Goal: Transaction & Acquisition: Obtain resource

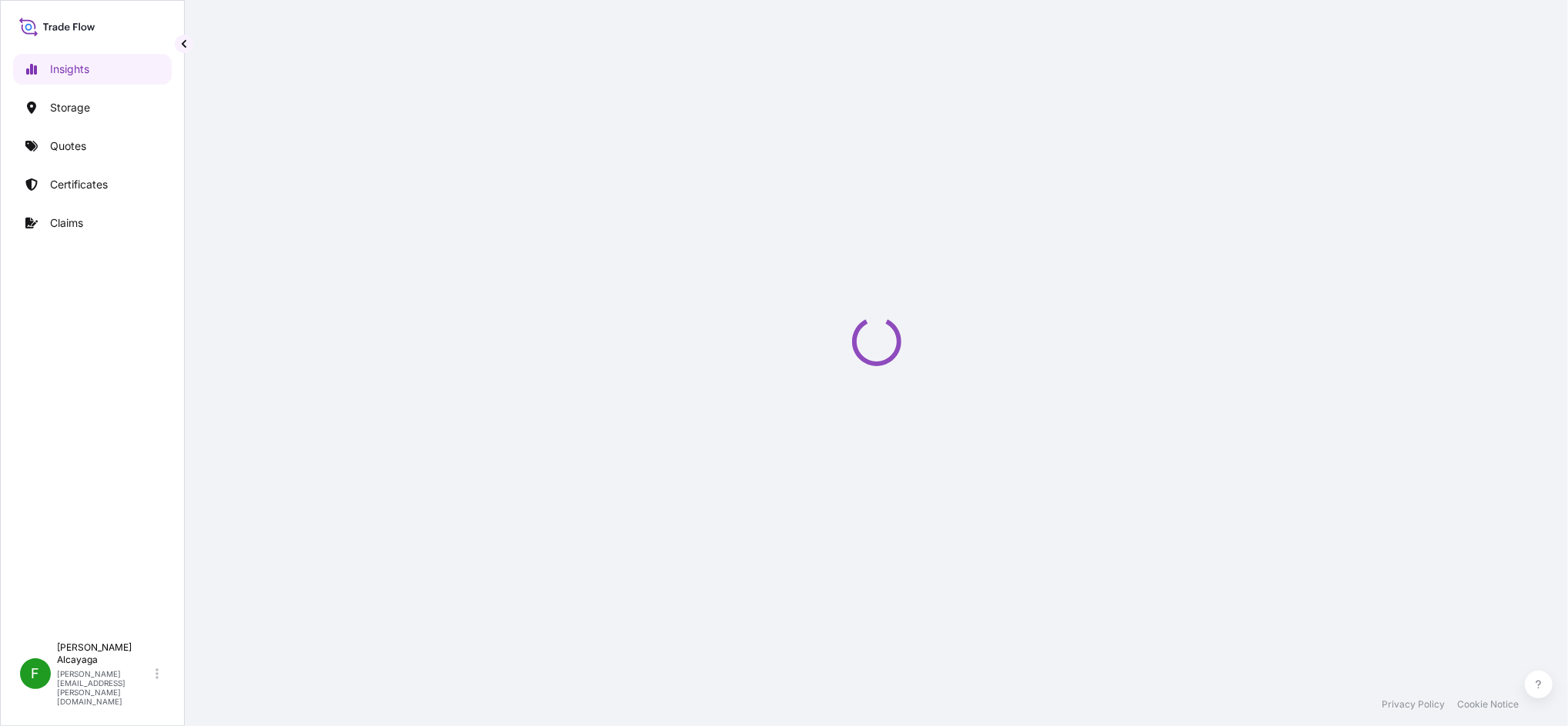
select select "2025"
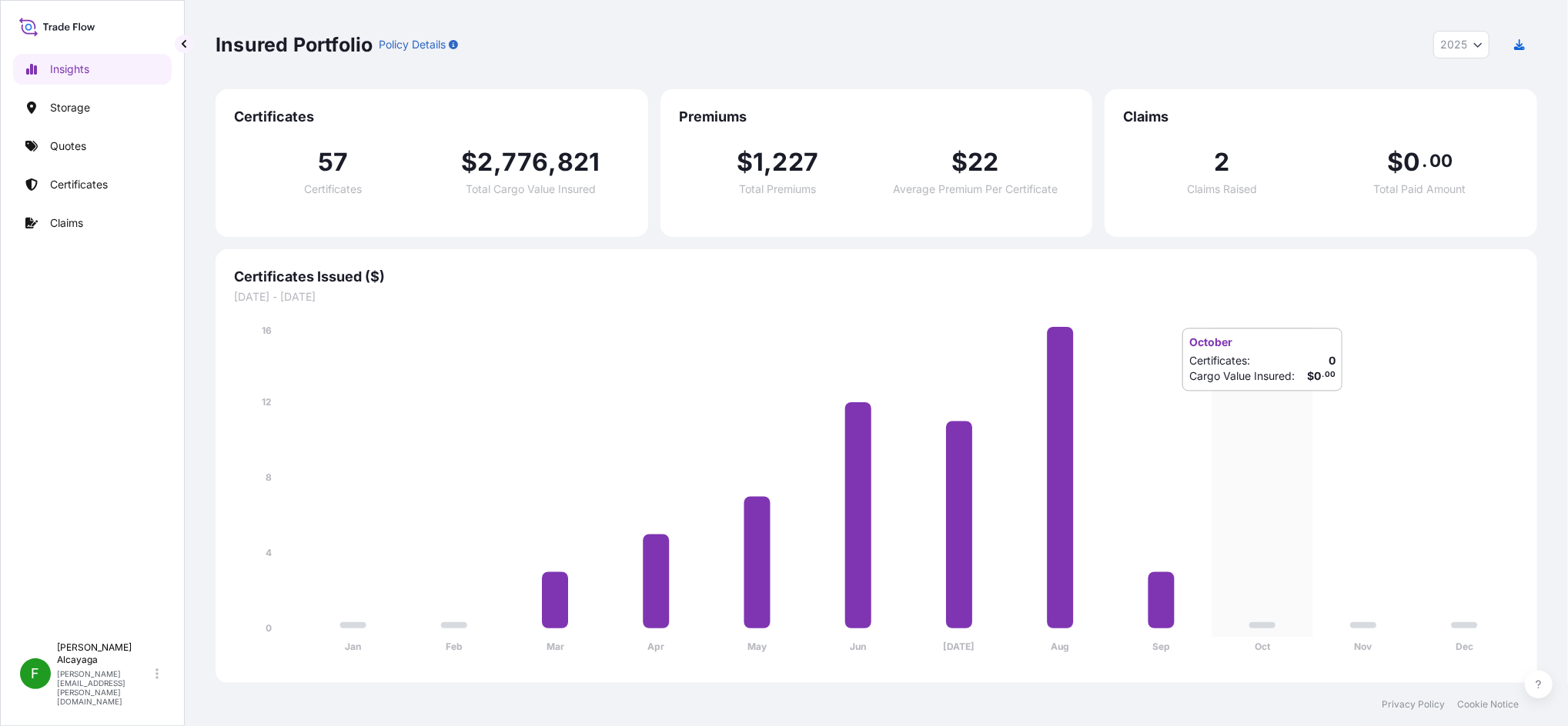
drag, startPoint x: 1336, startPoint y: 412, endPoint x: 1329, endPoint y: 410, distance: 7.3
click at [1175, 412] on icon "Jan Feb Mar Apr May Jun [DATE] Aug Sep Oct Nov Dec 0 4 8 12 16" at bounding box center [876, 494] width 1285 height 342
click at [109, 110] on link "Storage" at bounding box center [92, 108] width 159 height 31
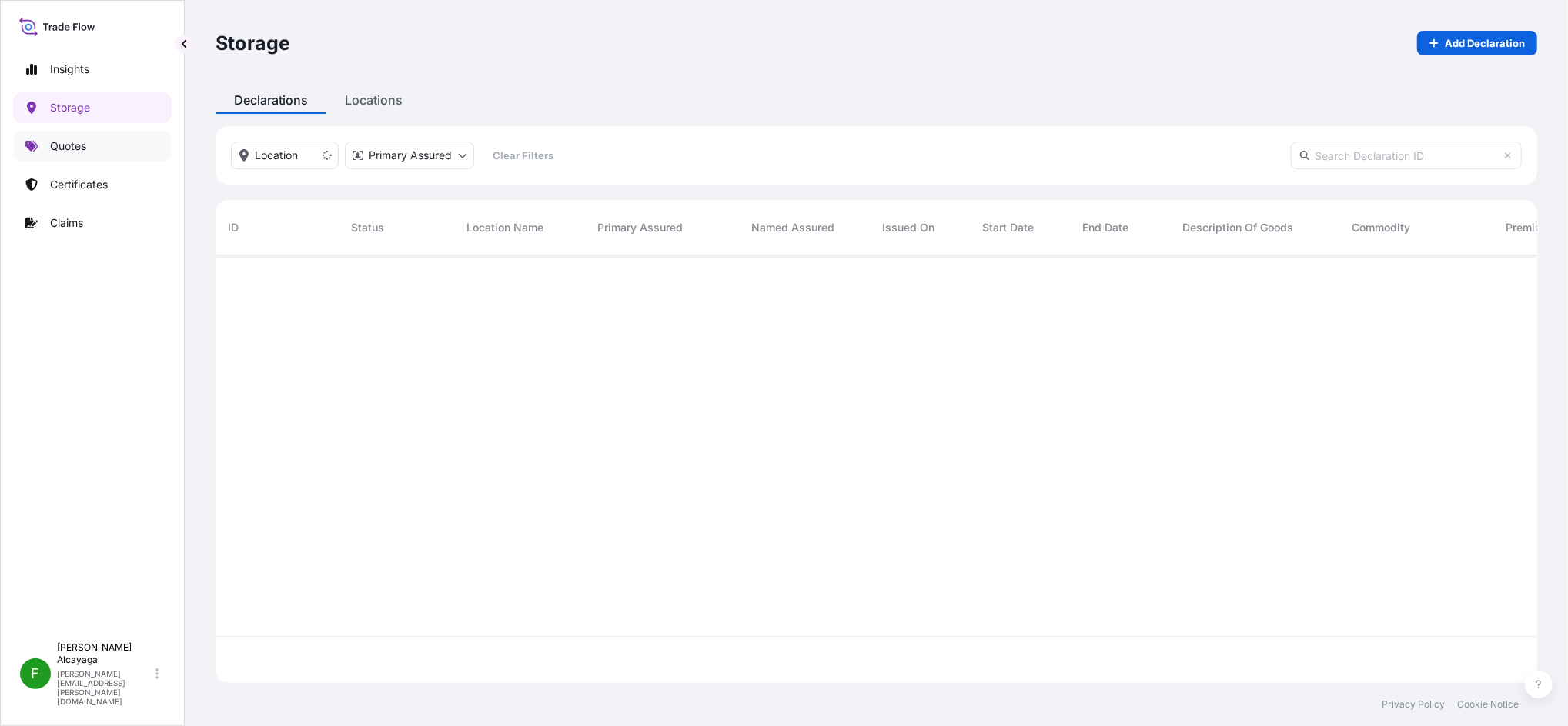
scroll to position [468, 1306]
click at [108, 146] on link "Quotes" at bounding box center [92, 146] width 159 height 31
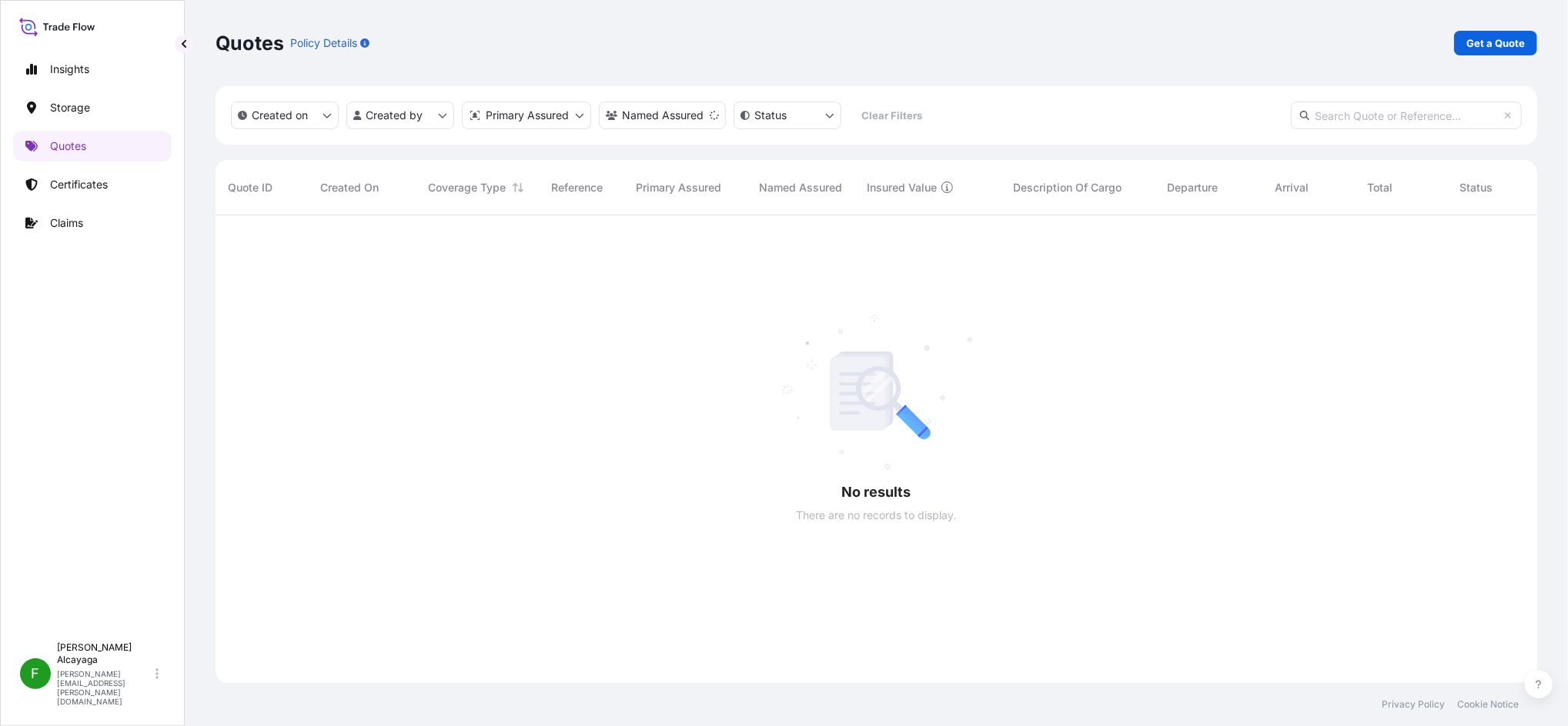
scroll to position [507, 1306]
click at [102, 169] on link "Certificates" at bounding box center [92, 184] width 159 height 31
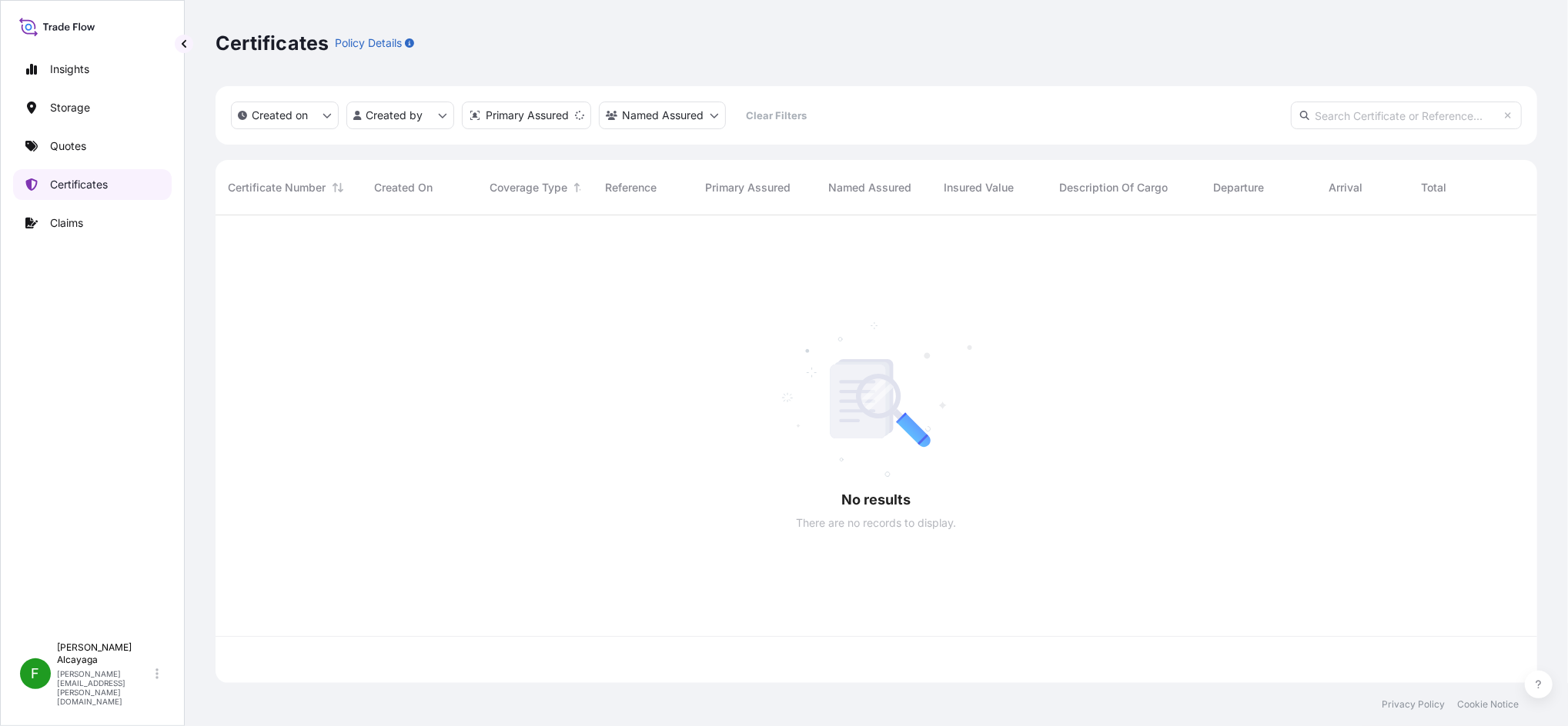
scroll to position [461, 1306]
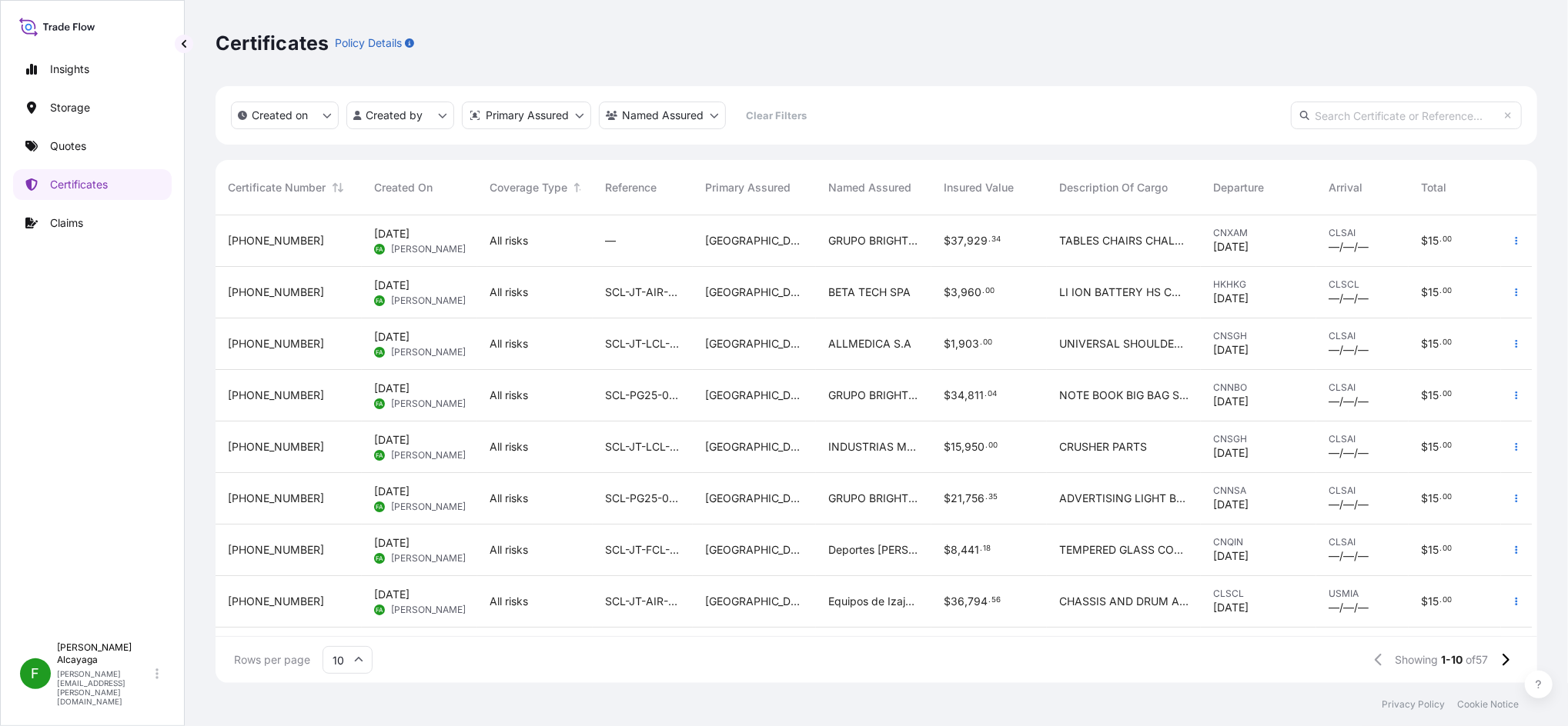
click at [968, 241] on span "929" at bounding box center [977, 240] width 21 height 11
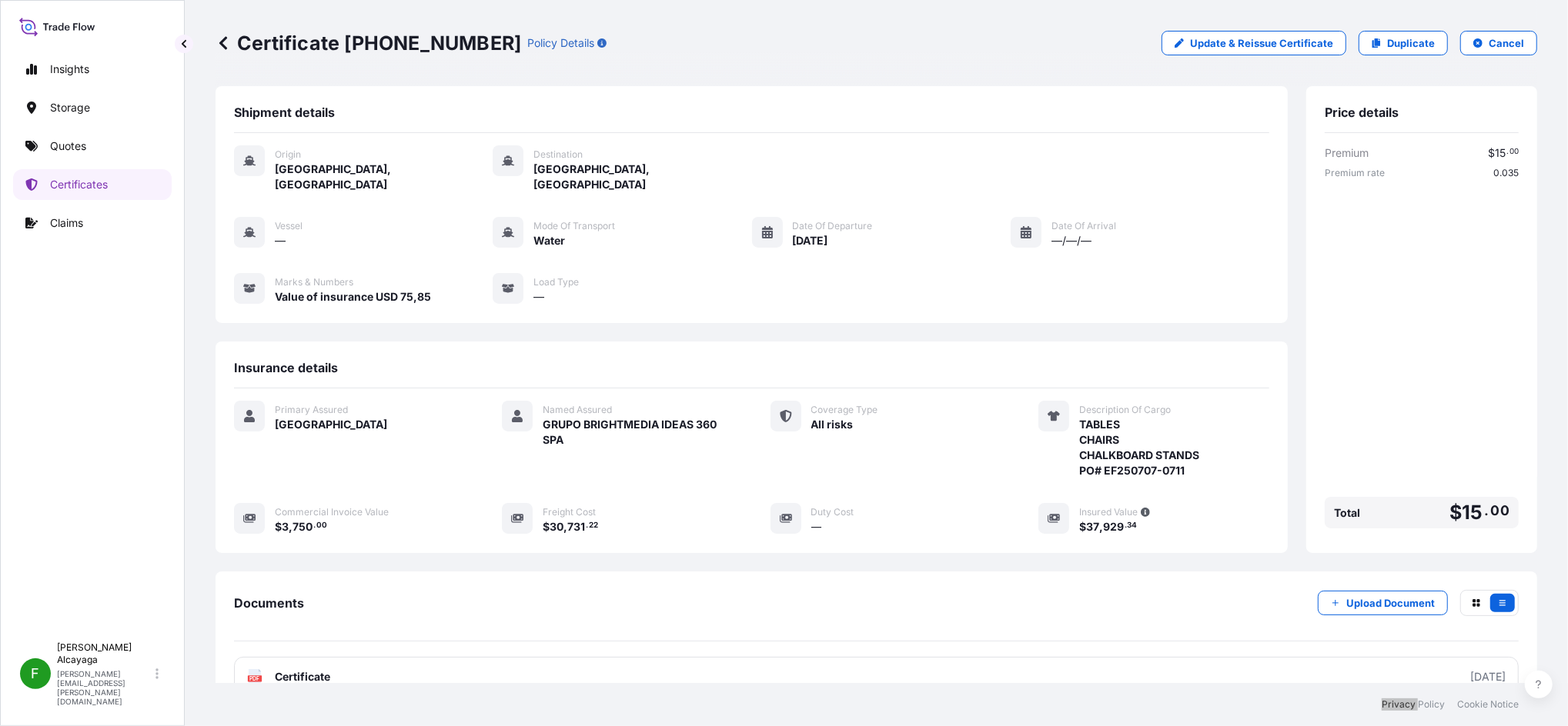
scroll to position [108, 0]
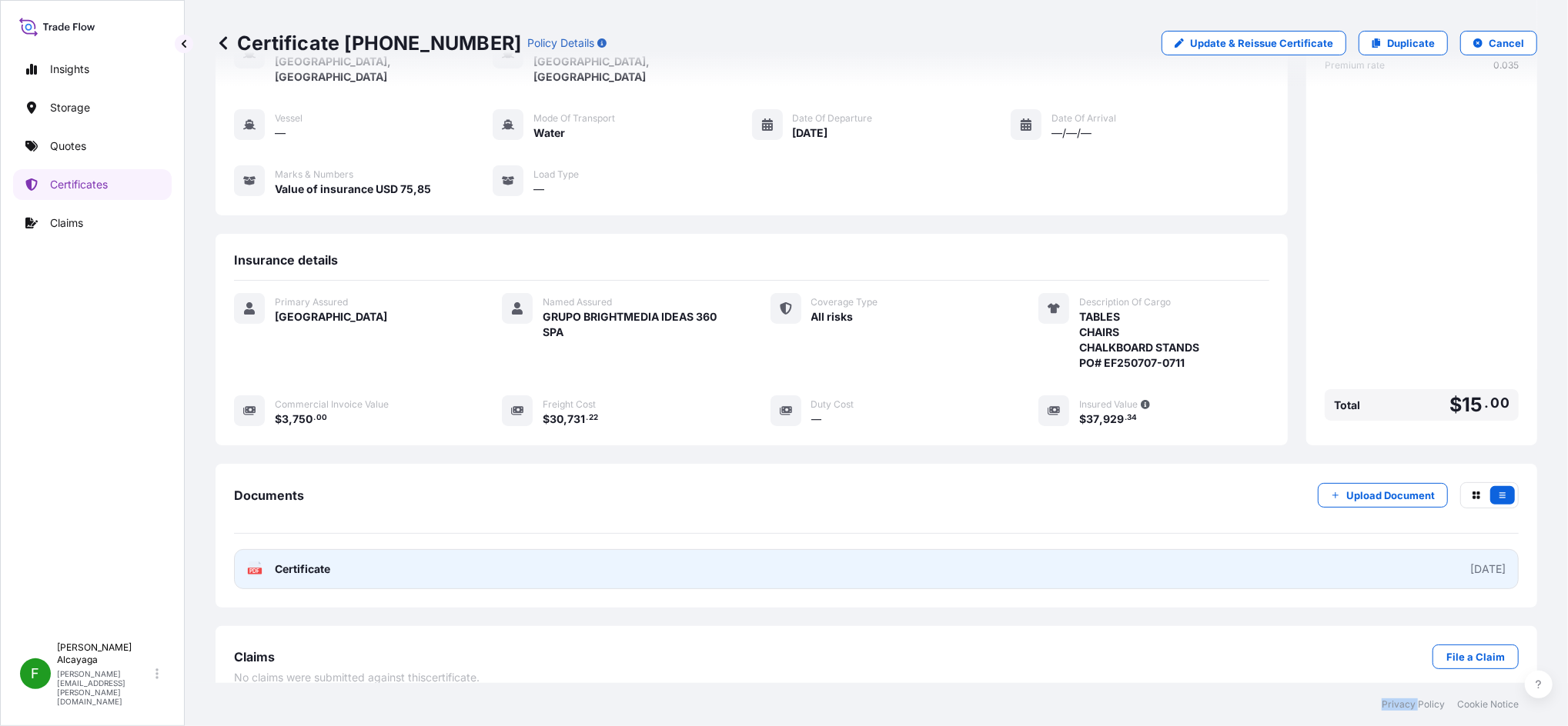
drag, startPoint x: 879, startPoint y: 625, endPoint x: 1026, endPoint y: 559, distance: 161.1
click at [879, 544] on div "Claims File a Claim" at bounding box center [876, 657] width 1285 height 25
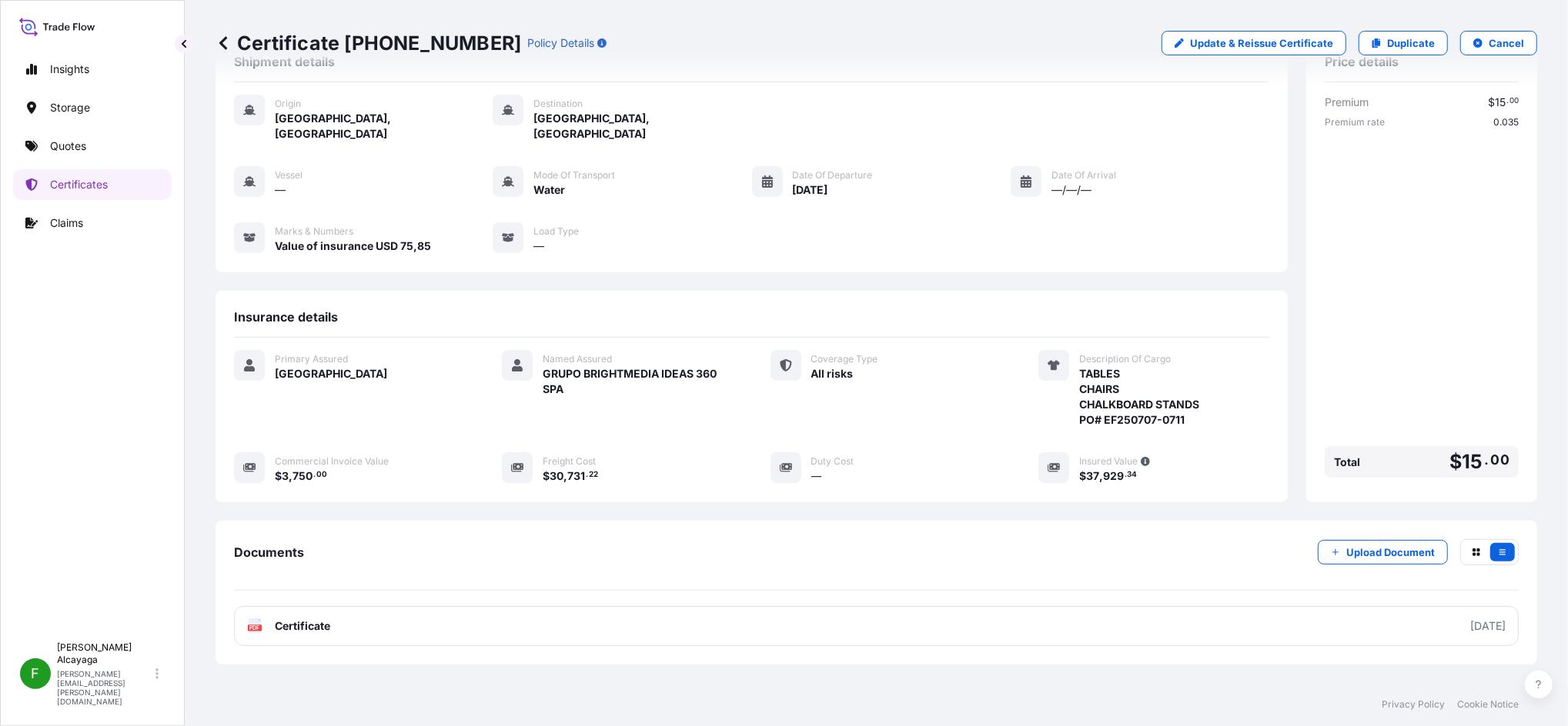
scroll to position [0, 0]
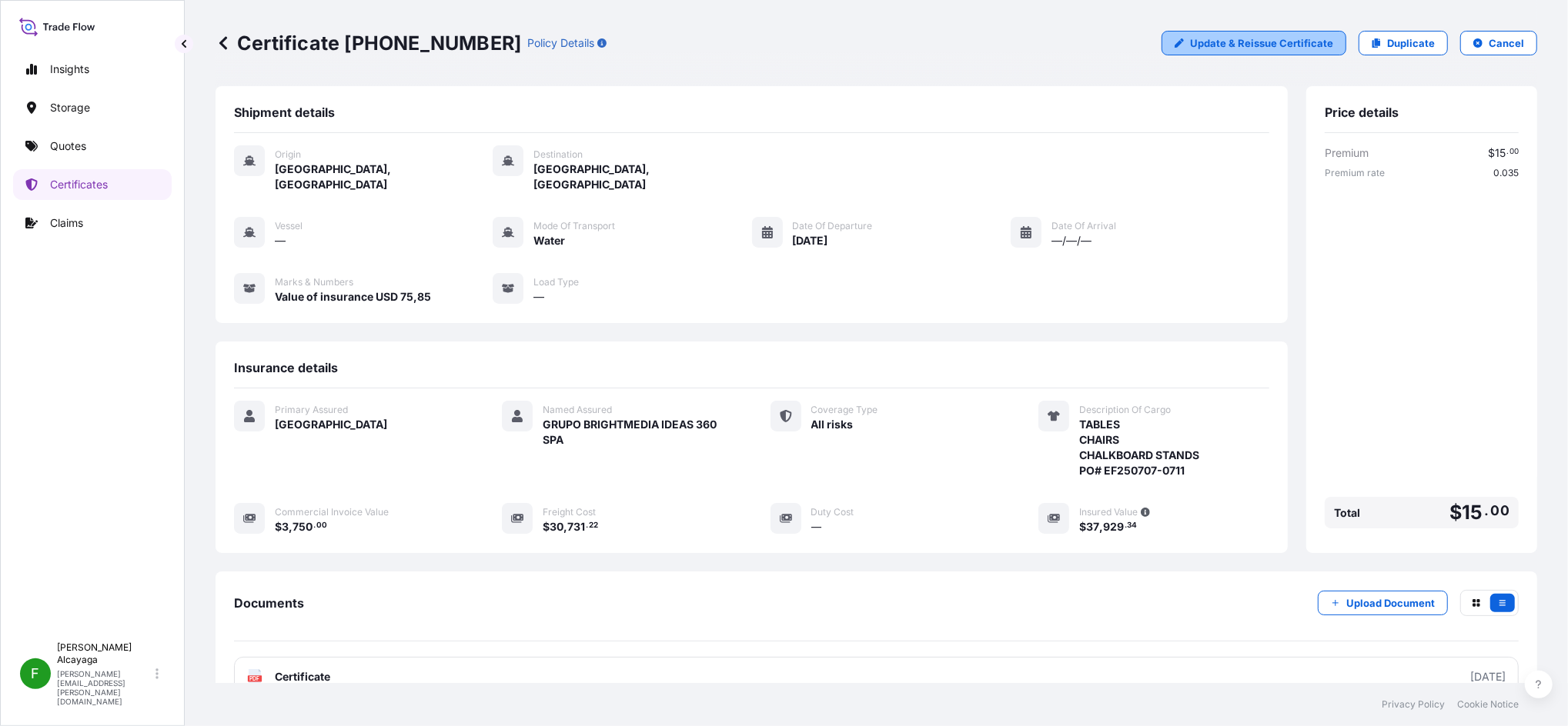
click at [1175, 52] on link "Update & Reissue Certificate" at bounding box center [1254, 43] width 184 height 25
select select "Water"
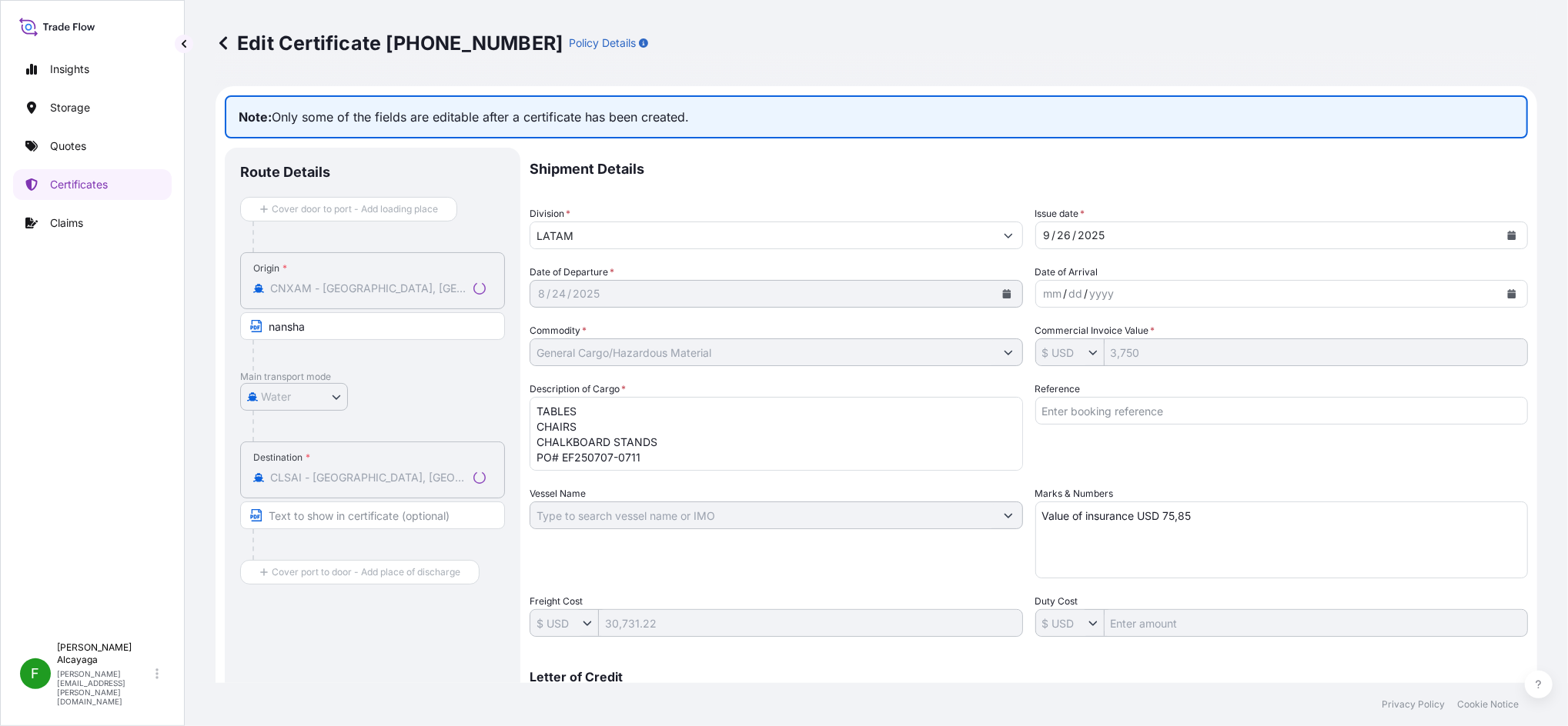
type input "$ USD"
click at [96, 137] on link "Quotes" at bounding box center [92, 146] width 159 height 31
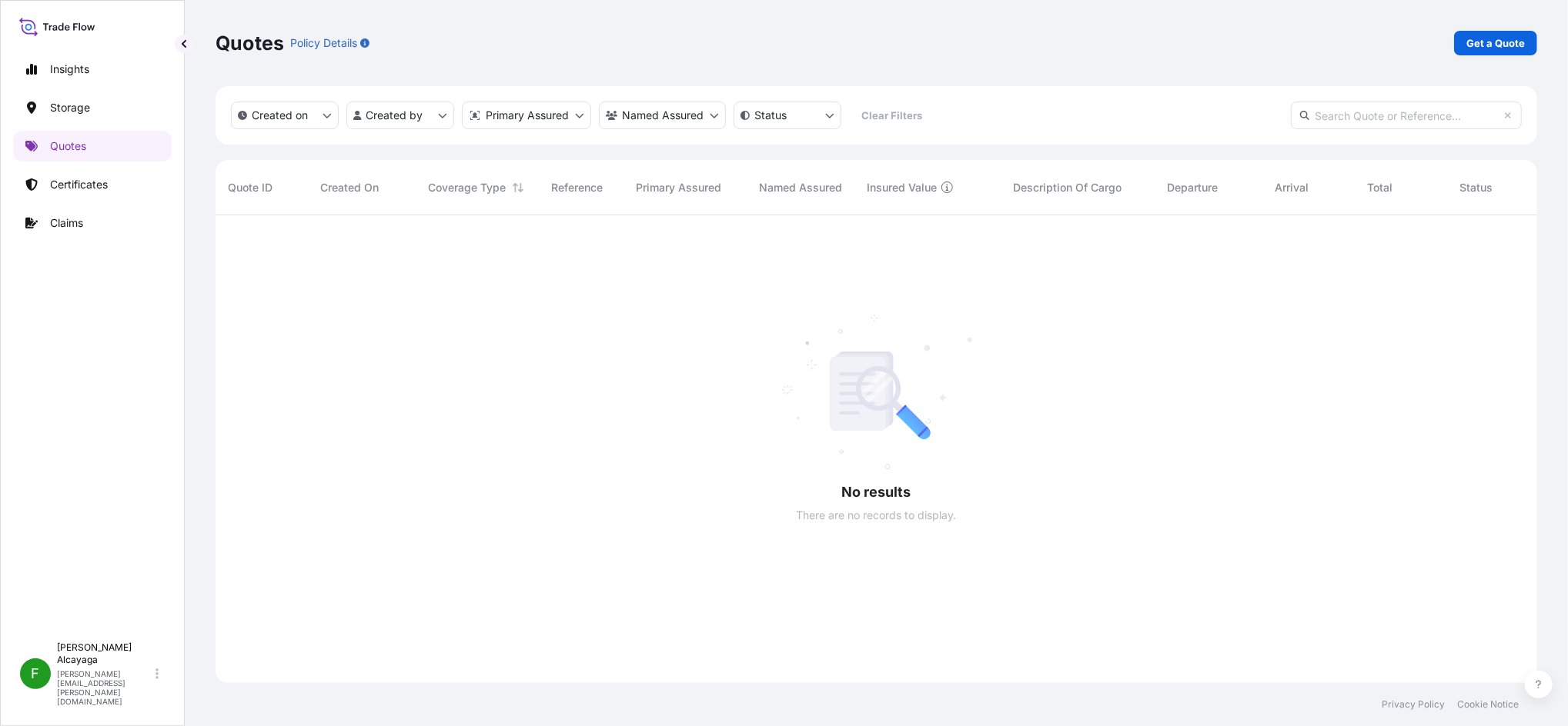
scroll to position [507, 1306]
click at [96, 191] on p "Certificates" at bounding box center [79, 184] width 58 height 15
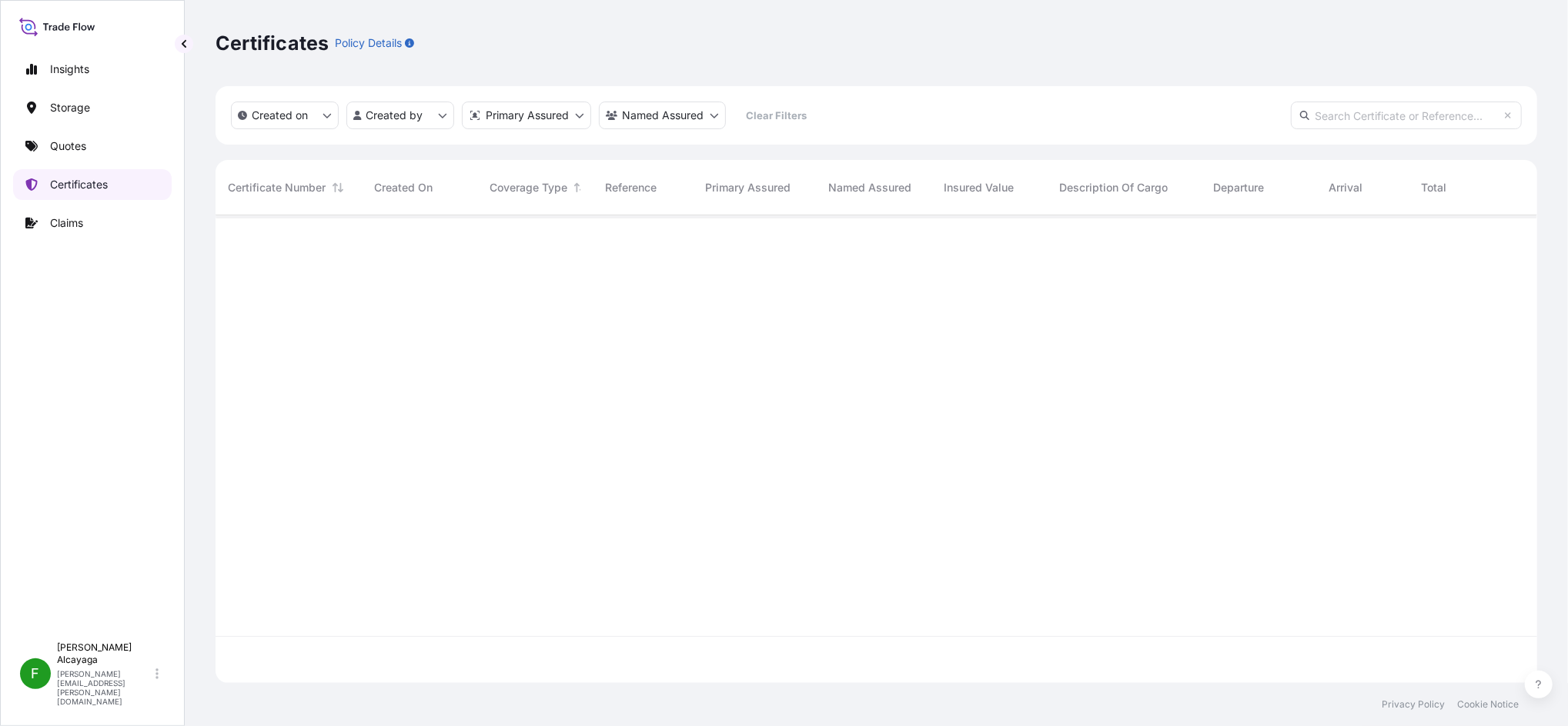
scroll to position [461, 1306]
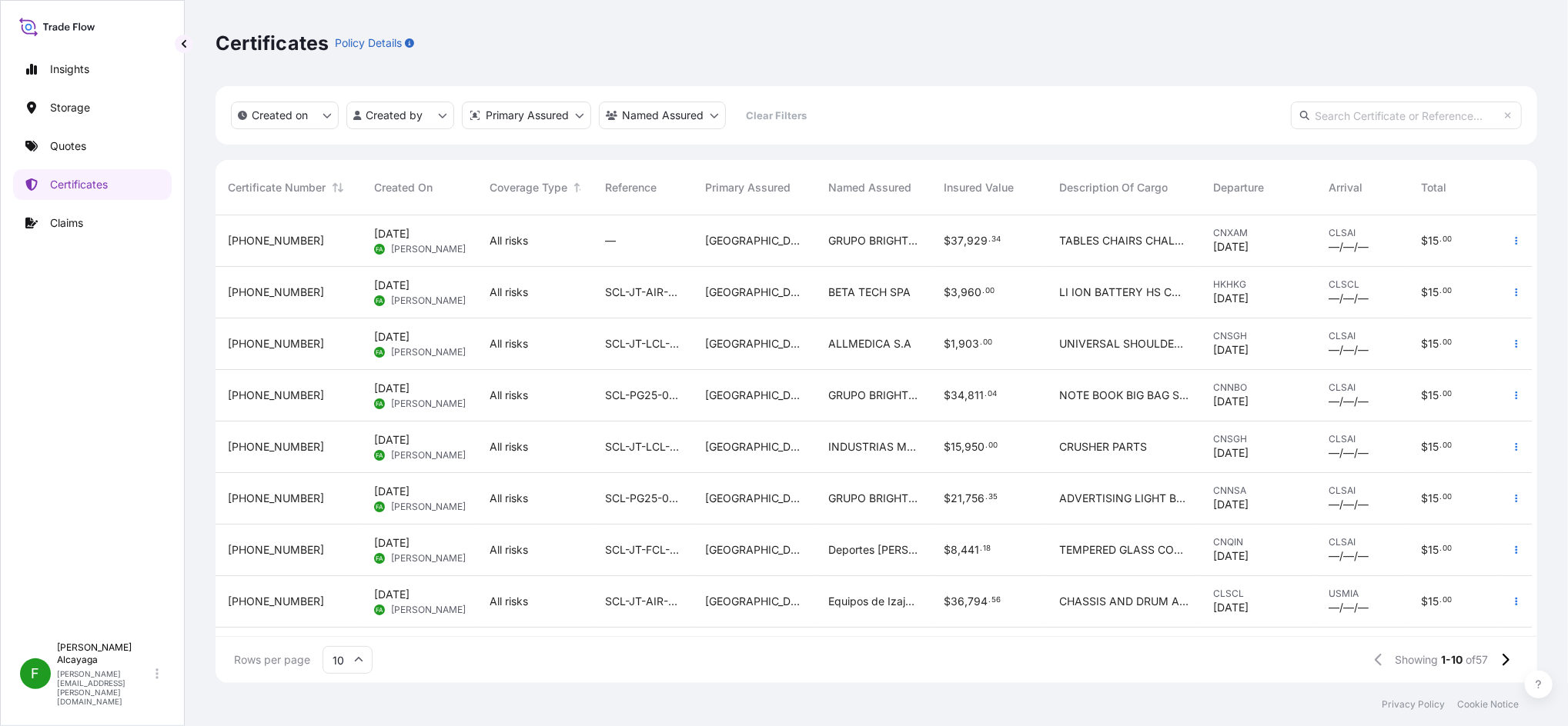
click at [1041, 254] on div "$ 37 , 929 . 34" at bounding box center [989, 241] width 115 height 52
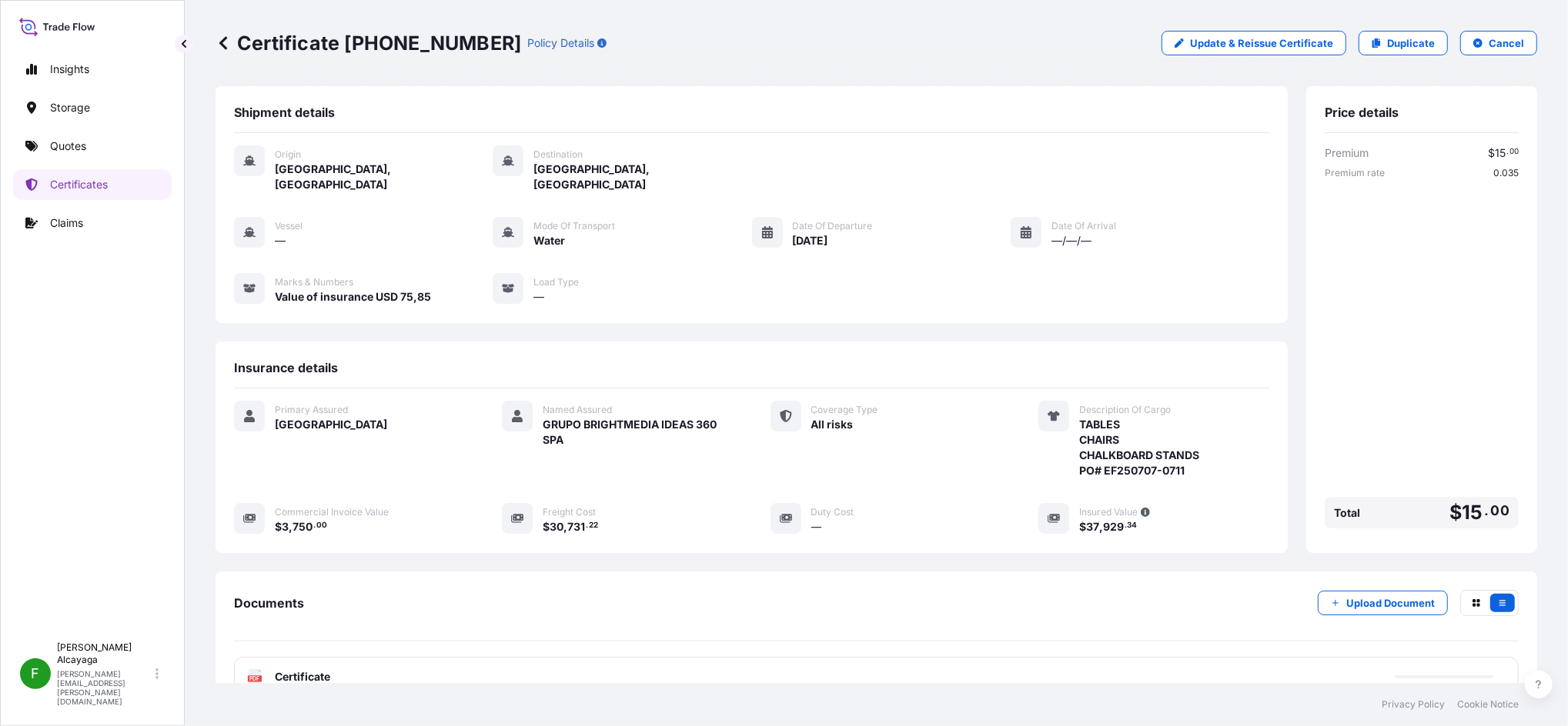
click at [1175, 56] on div "Certificate [PHONE_NUMBER] Policy Details Update & Reissue Certificate Duplicat…" at bounding box center [875, 43] width 1321 height 86
click at [1175, 44] on p "Duplicate" at bounding box center [1411, 43] width 48 height 15
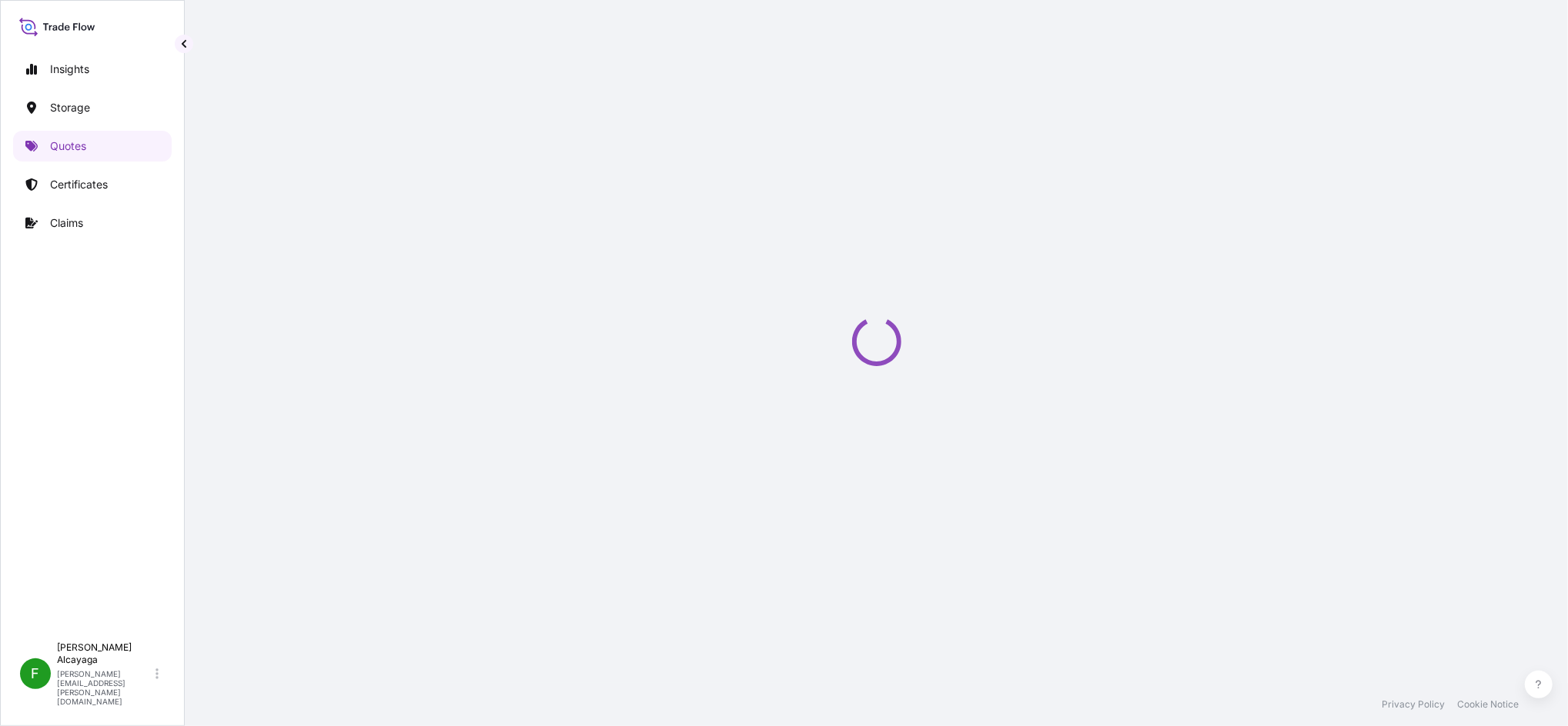
select select "Water"
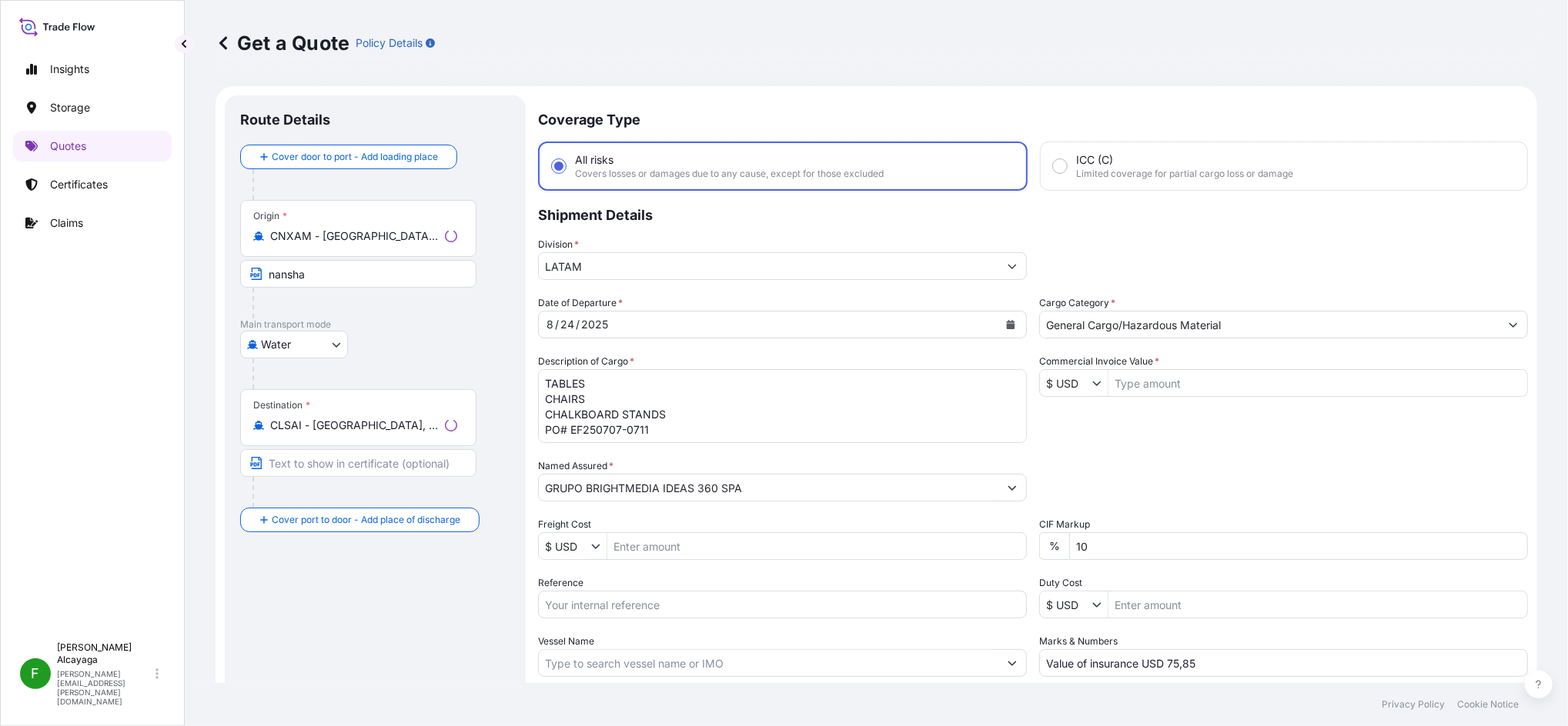
scroll to position [25, 0]
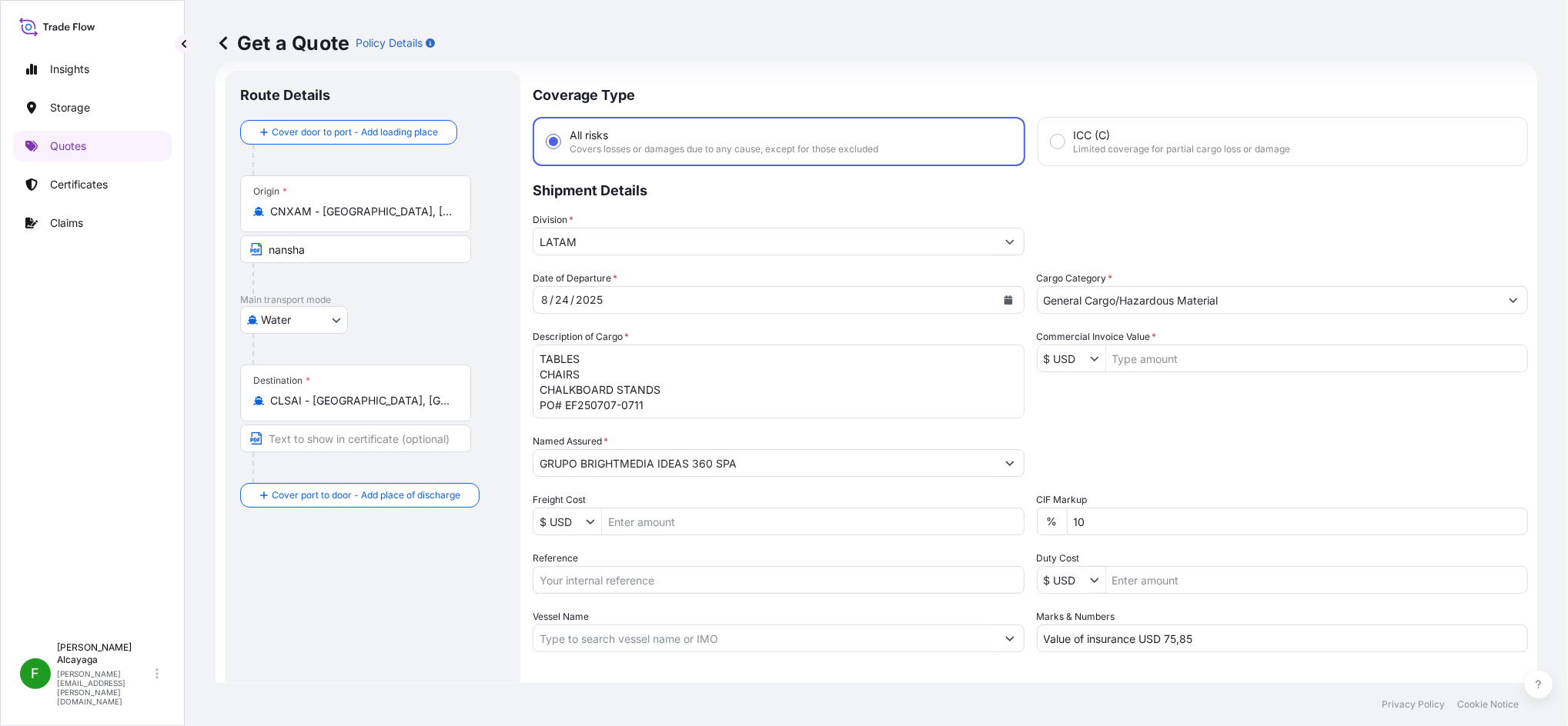
click at [1145, 359] on input "Commercial Invoice Value *" at bounding box center [1316, 358] width 422 height 28
type input "99,867.22"
click at [644, 373] on textarea "TABLES CHAIRS CHALKBOARD STANDS PO# EF250707-0711" at bounding box center [778, 381] width 492 height 74
drag, startPoint x: 695, startPoint y: 403, endPoint x: 476, endPoint y: 288, distance: 247.4
click at [476, 288] on form "Route Details Cover door to port - Add loading place Place of loading Road / [G…" at bounding box center [875, 419] width 1321 height 714
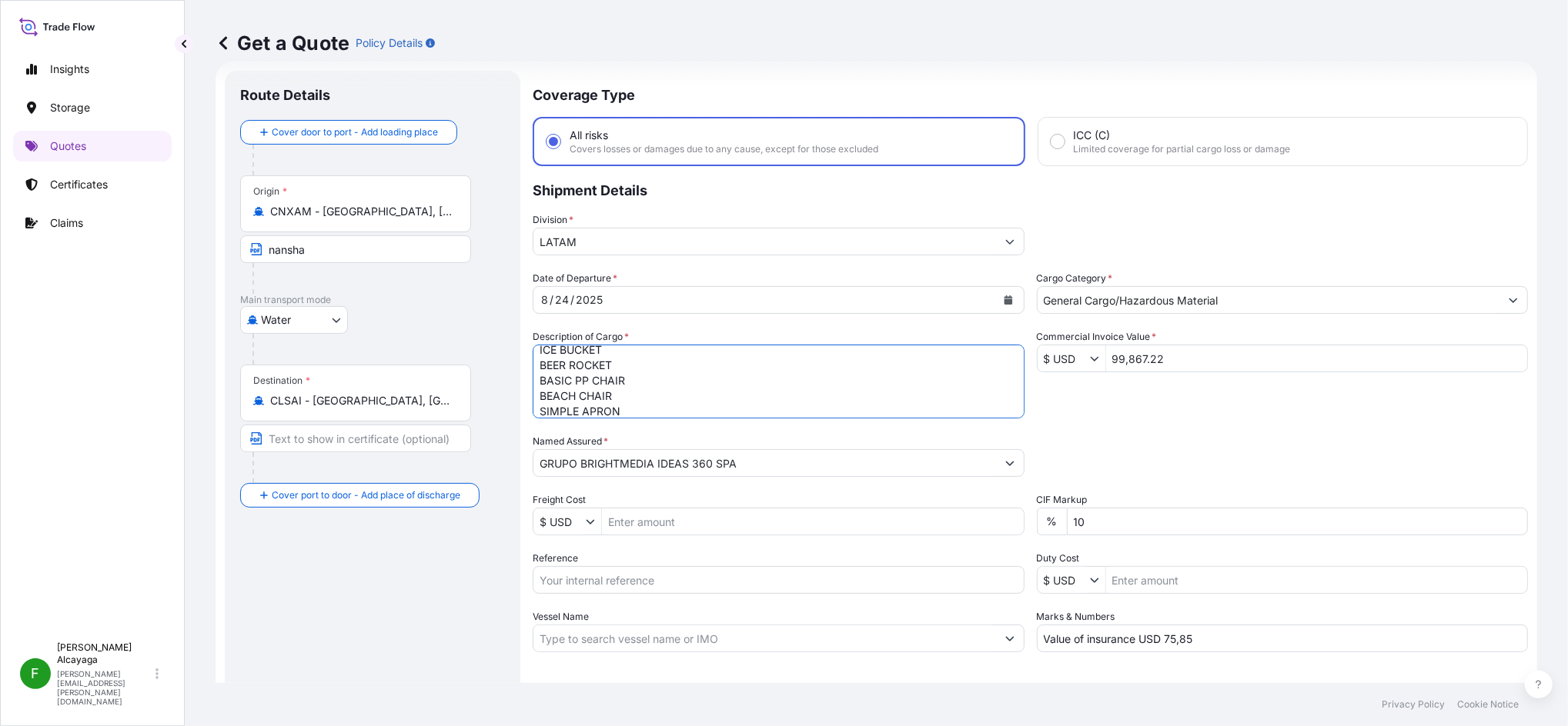
scroll to position [25, 0]
type textarea "ICE BUCKET BEER ROCKET BASIC PP CHAIR BEACH CHAIR SIMPLE APRON FLAG"
click at [429, 211] on input "CNXAM - [GEOGRAPHIC_DATA], [GEOGRAPHIC_DATA]" at bounding box center [360, 211] width 182 height 15
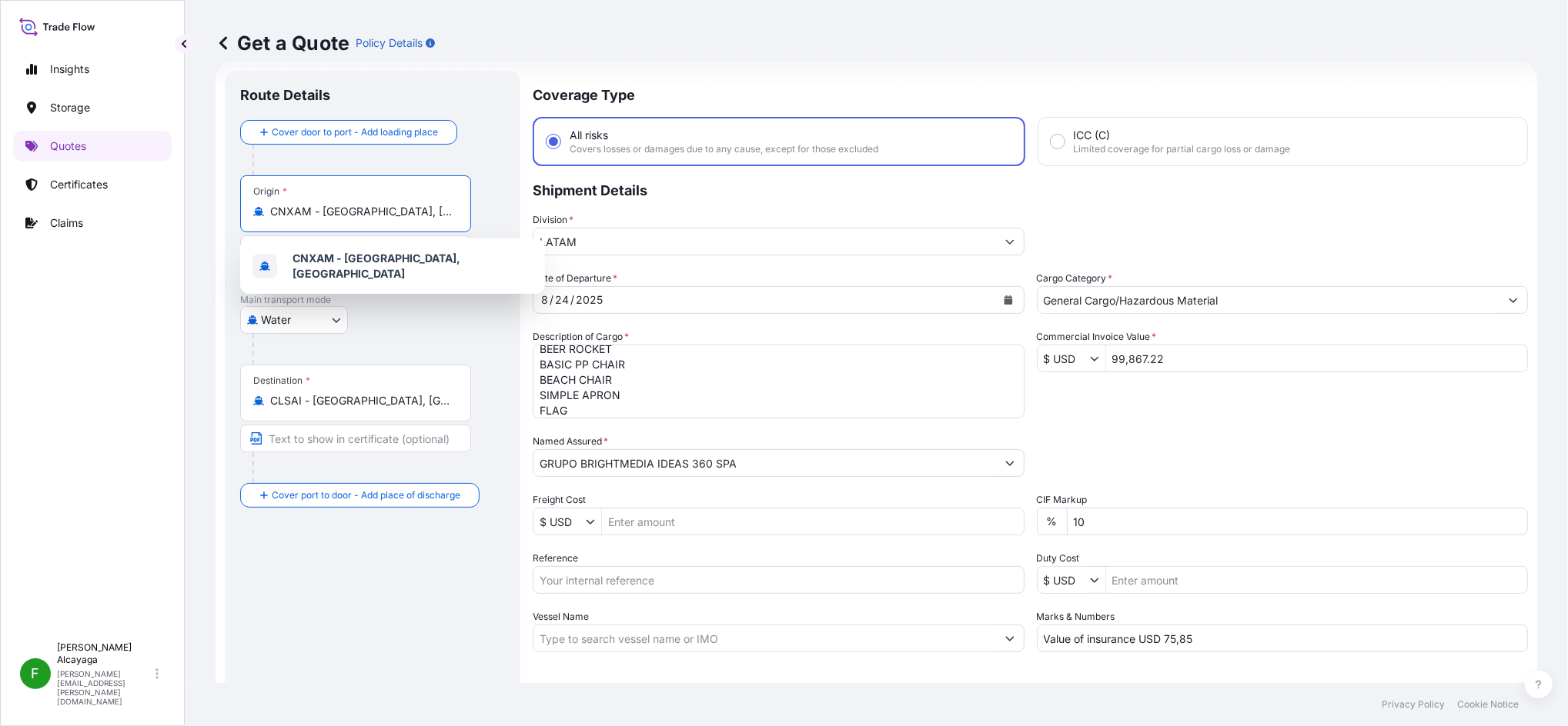
click at [429, 211] on input "CNXAM - [GEOGRAPHIC_DATA], [GEOGRAPHIC_DATA]" at bounding box center [360, 211] width 182 height 15
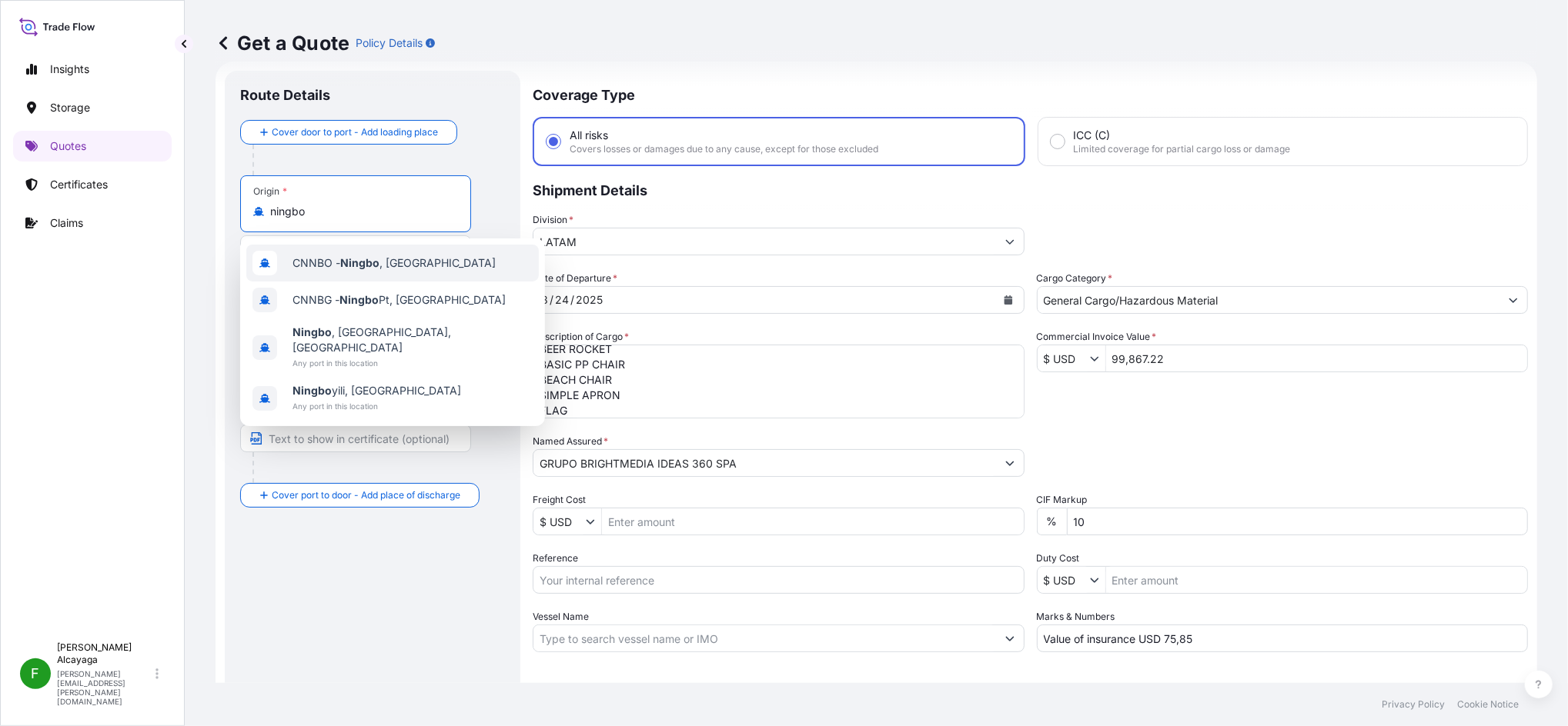
click at [390, 259] on span "CNNBO - Ningbo , [GEOGRAPHIC_DATA]" at bounding box center [393, 263] width 203 height 15
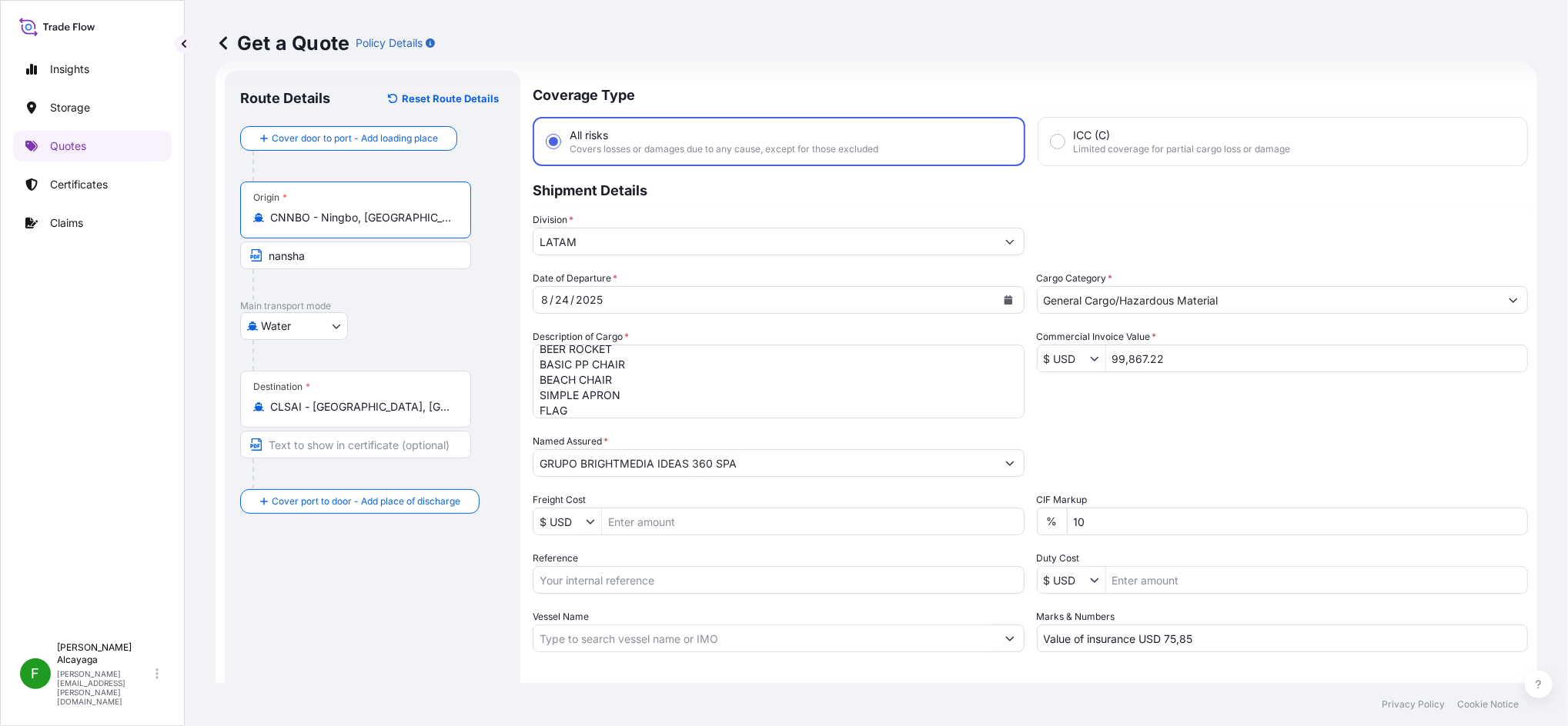
type input "CNNBO - Ningbo, [GEOGRAPHIC_DATA]"
click at [624, 300] on div "[DATE]" at bounding box center [764, 300] width 462 height 28
click at [996, 302] on button "Calendar" at bounding box center [1009, 301] width 25 height 25
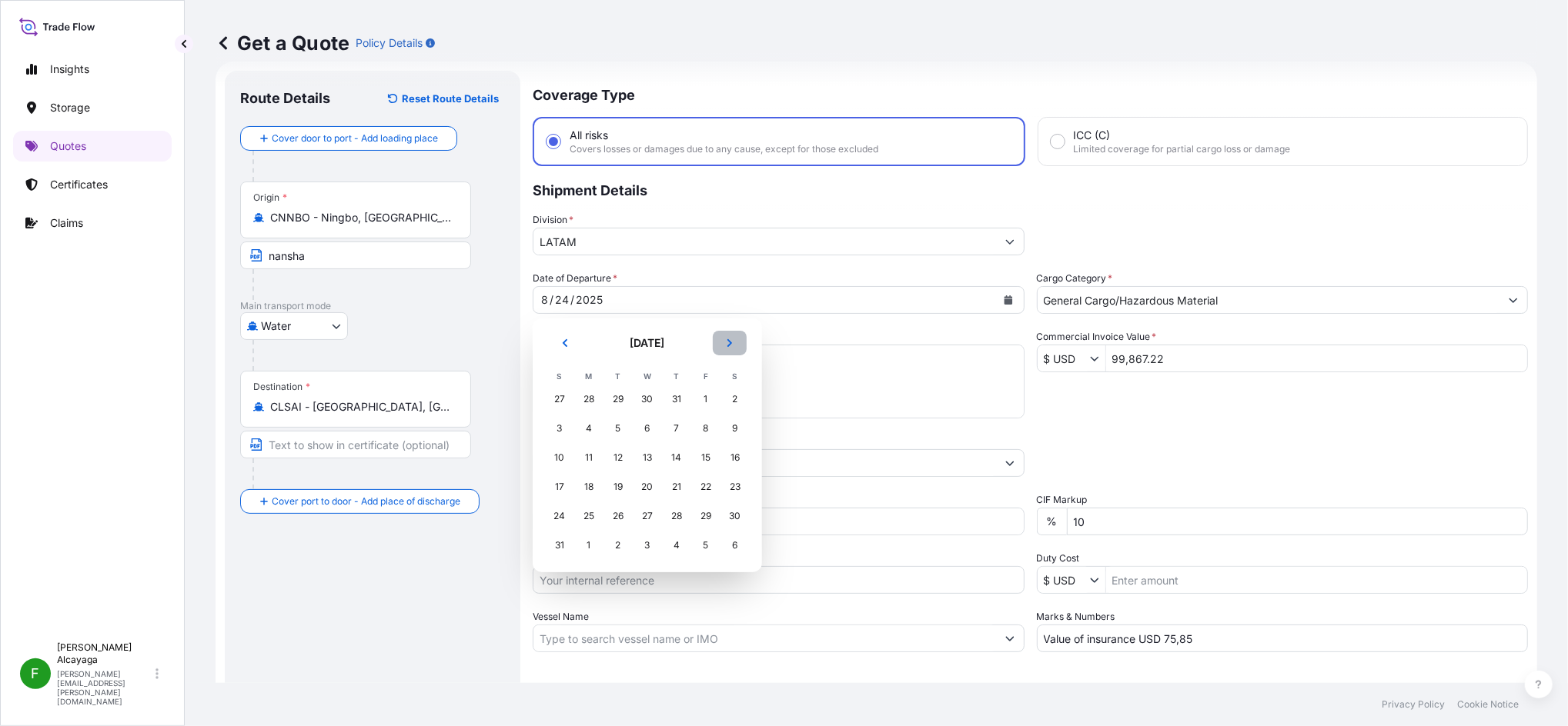
click at [728, 350] on button "Next" at bounding box center [729, 343] width 34 height 25
click at [719, 393] on td "5" at bounding box center [705, 399] width 29 height 29
click at [712, 395] on div "5" at bounding box center [705, 399] width 28 height 28
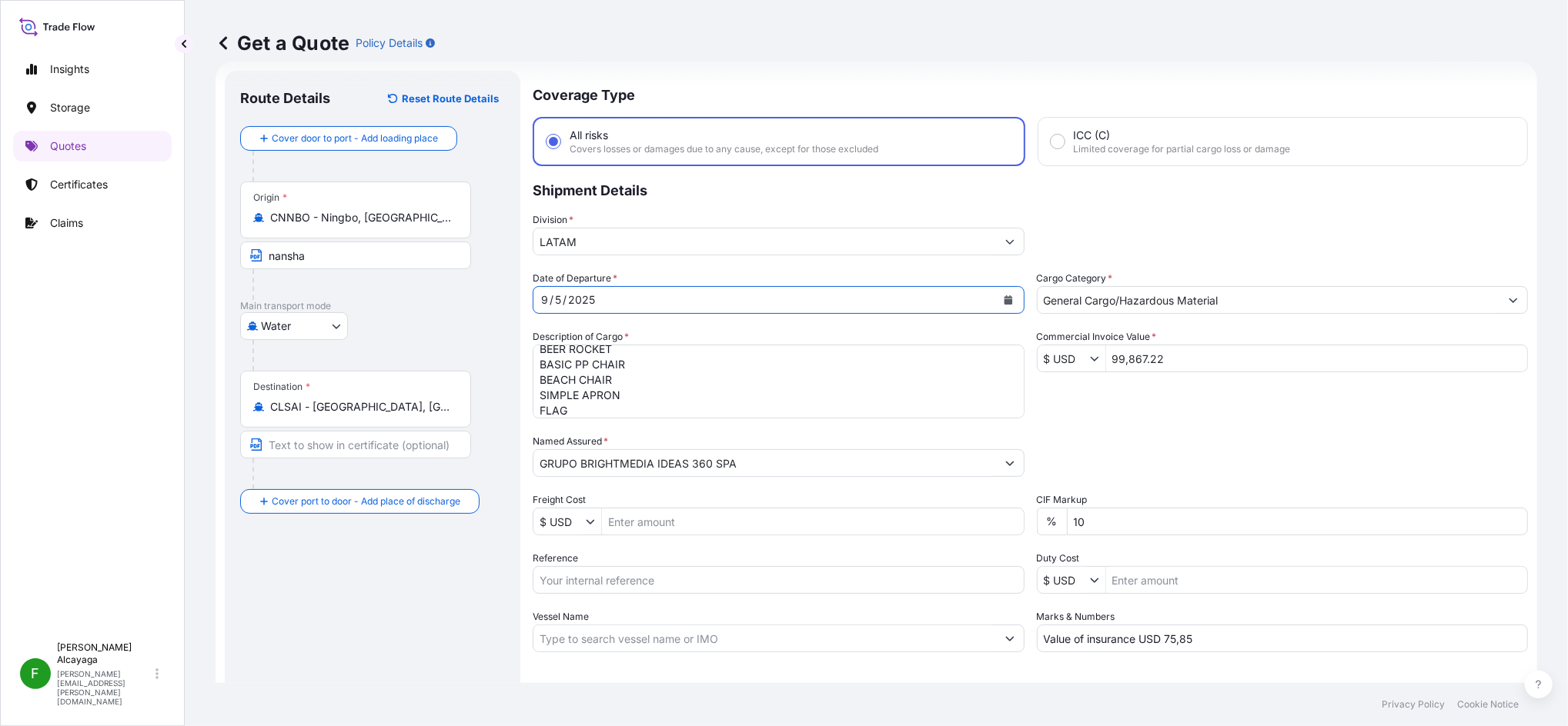
click at [693, 544] on input "Vessel Name" at bounding box center [764, 638] width 462 height 28
click at [643, 544] on div "Reference" at bounding box center [778, 572] width 492 height 43
click at [644, 544] on input "Reference" at bounding box center [778, 580] width 492 height 28
paste input "SCL-PG25-08007"
type input "SCL-PG25-08007"
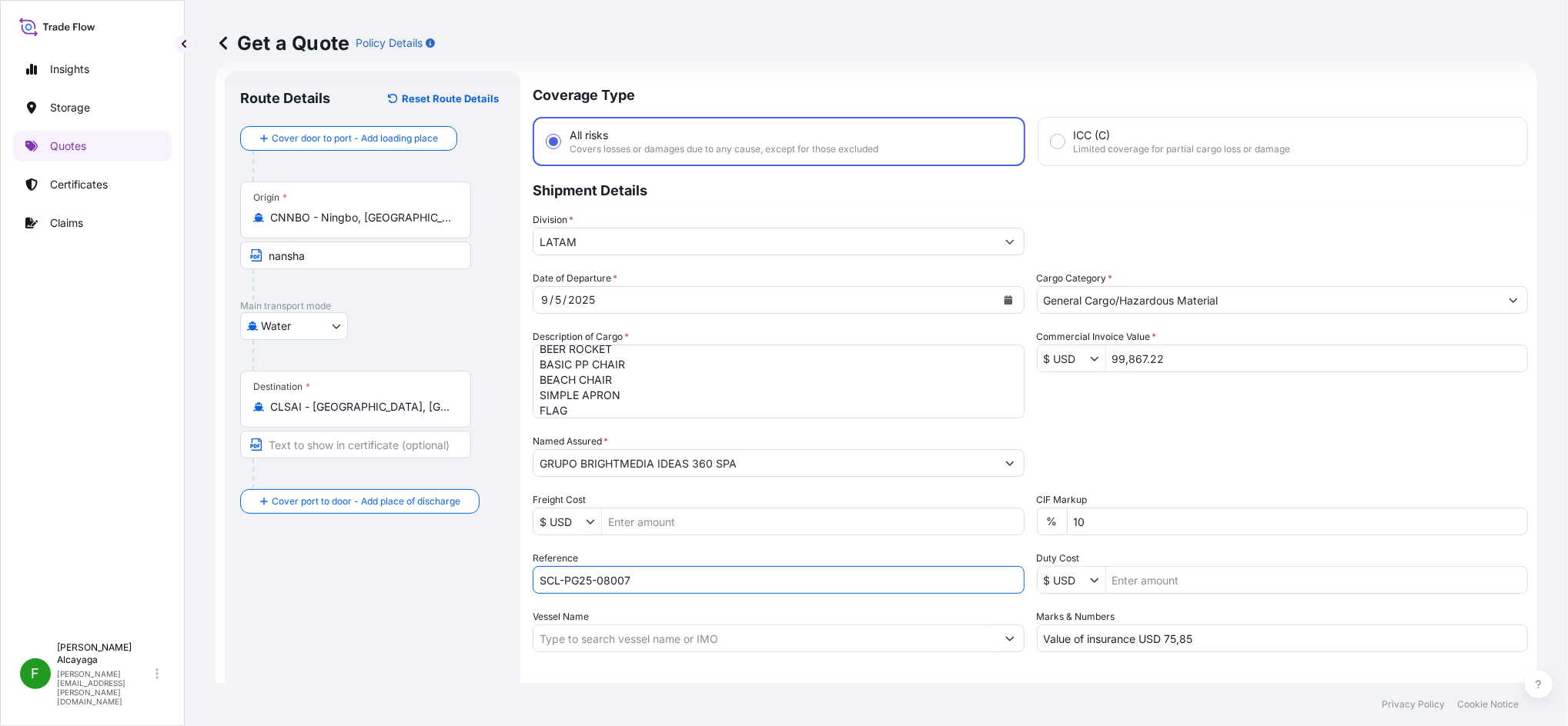
click at [468, 544] on div "Route Details Reset Route Details Cover door to port - Add loading place Place …" at bounding box center [373, 419] width 265 height 666
click at [710, 523] on input "Freight Cost" at bounding box center [812, 521] width 422 height 28
click at [643, 513] on input "Freight Cost" at bounding box center [812, 521] width 422 height 28
type input "3,750"
click at [304, 544] on div "Route Details Reset Route Details Cover door to port - Add loading place Place …" at bounding box center [373, 419] width 265 height 666
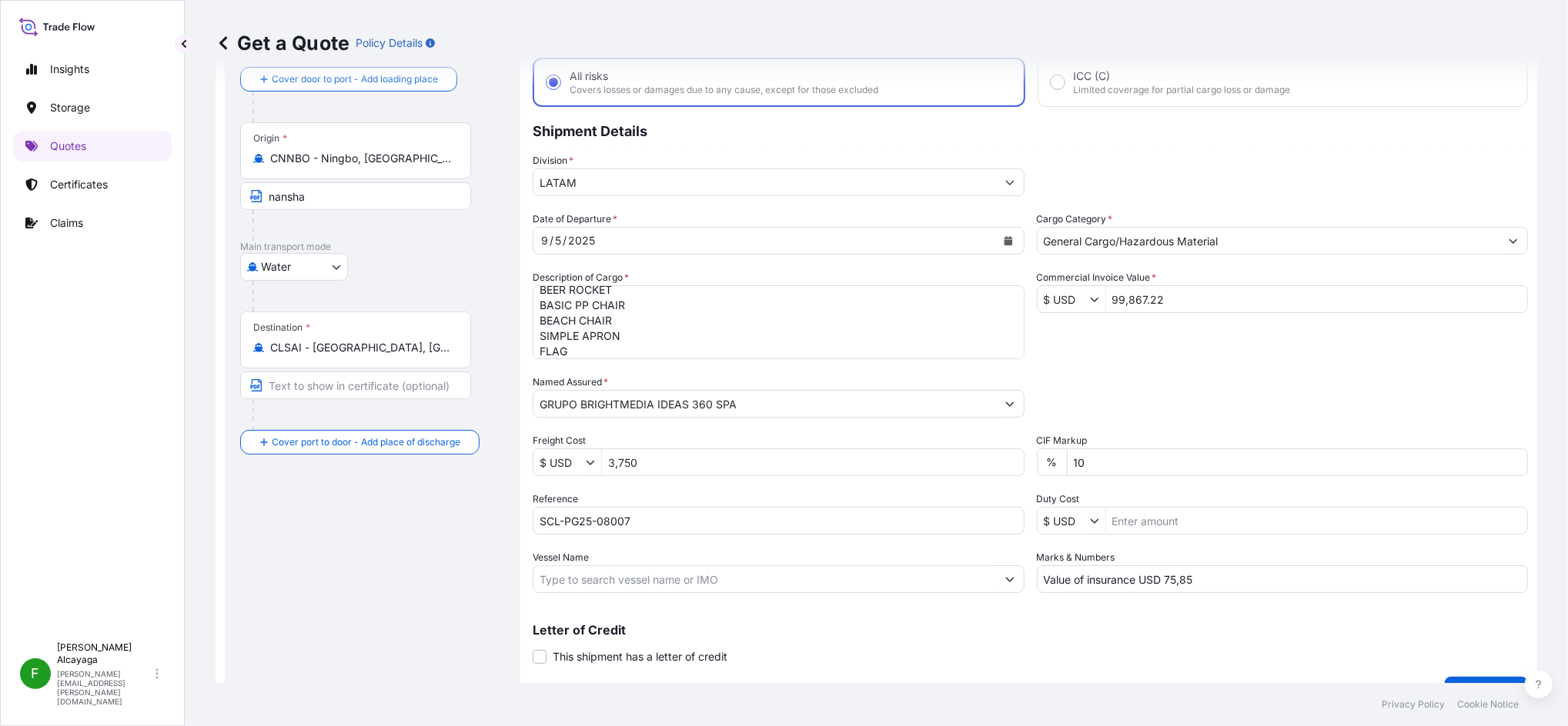
scroll to position [114, 0]
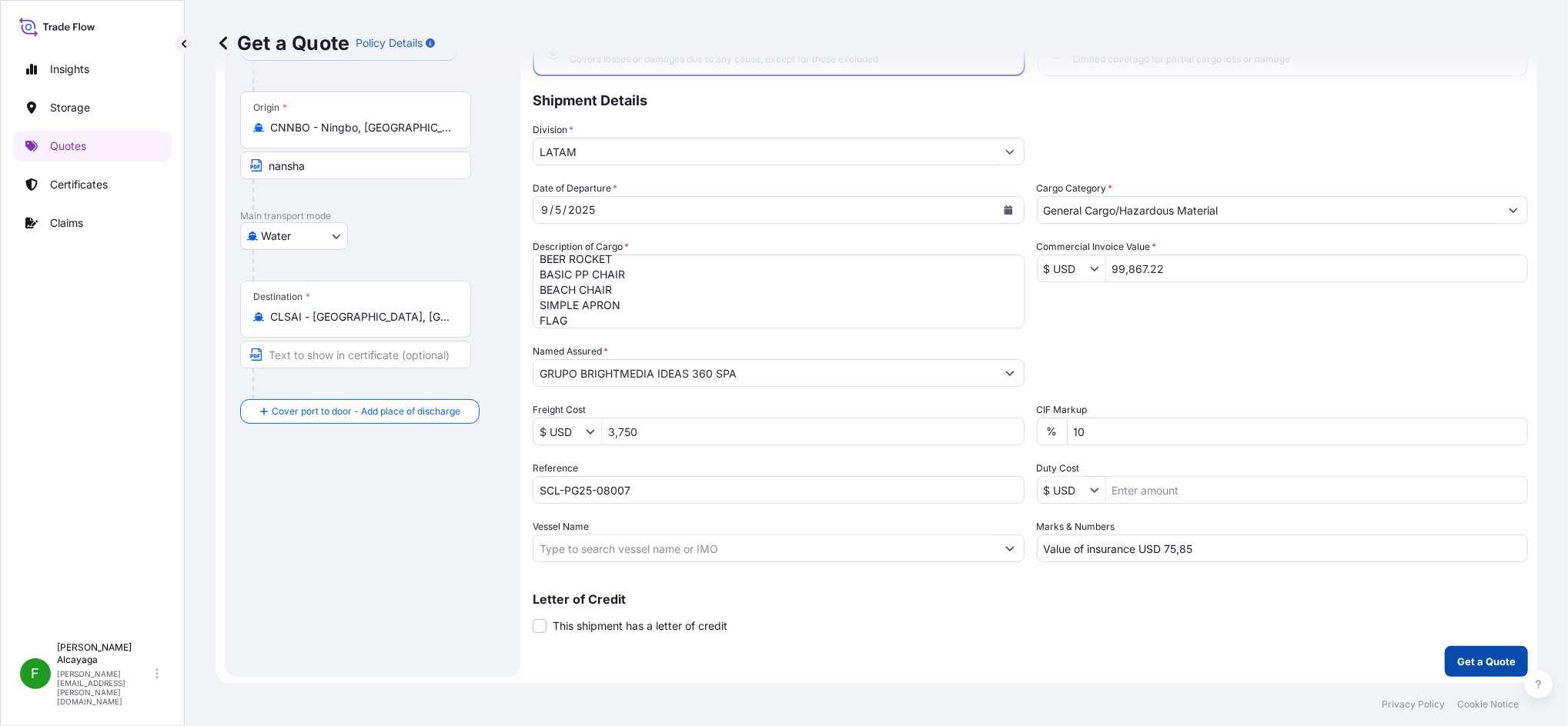
click at [1175, 544] on button "Get a Quote" at bounding box center [1486, 662] width 84 height 31
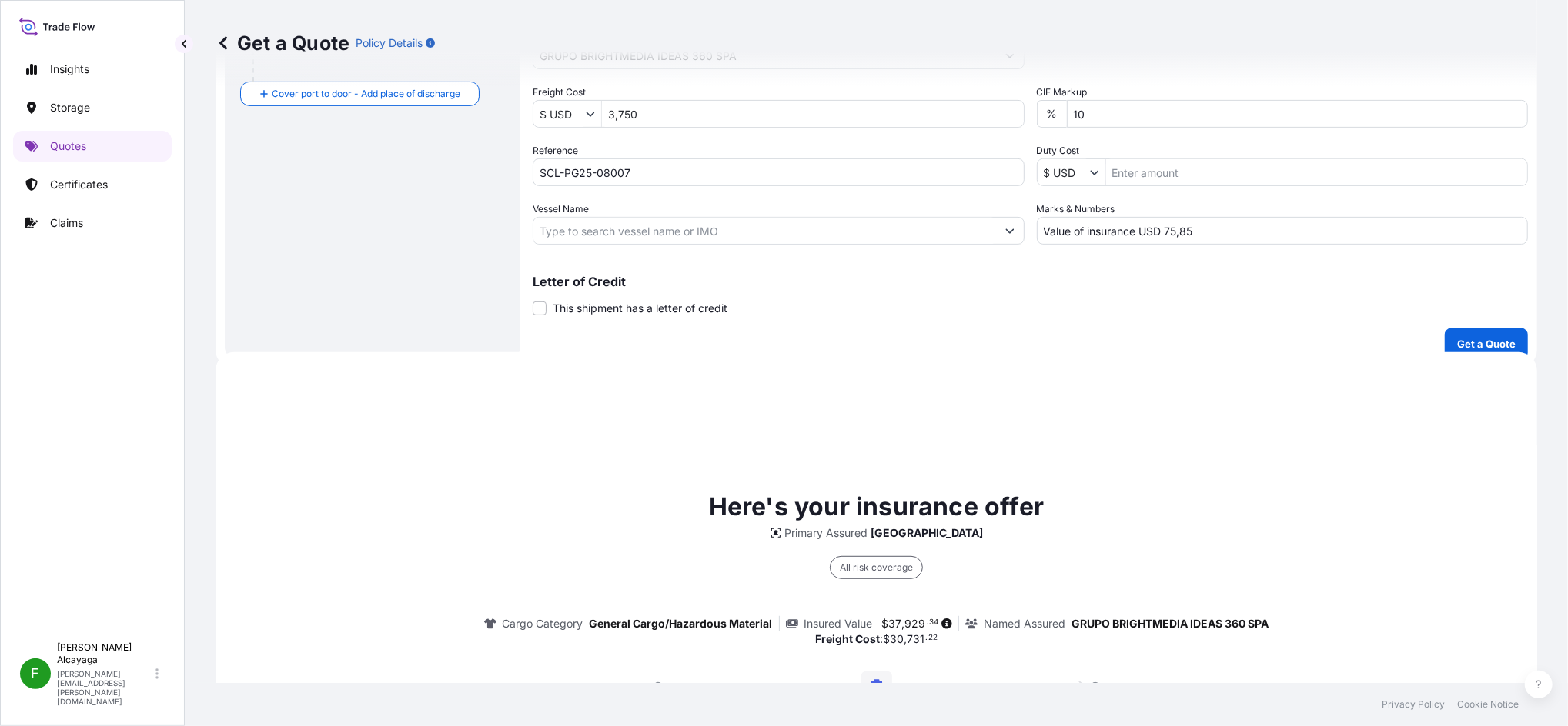
scroll to position [708, 0]
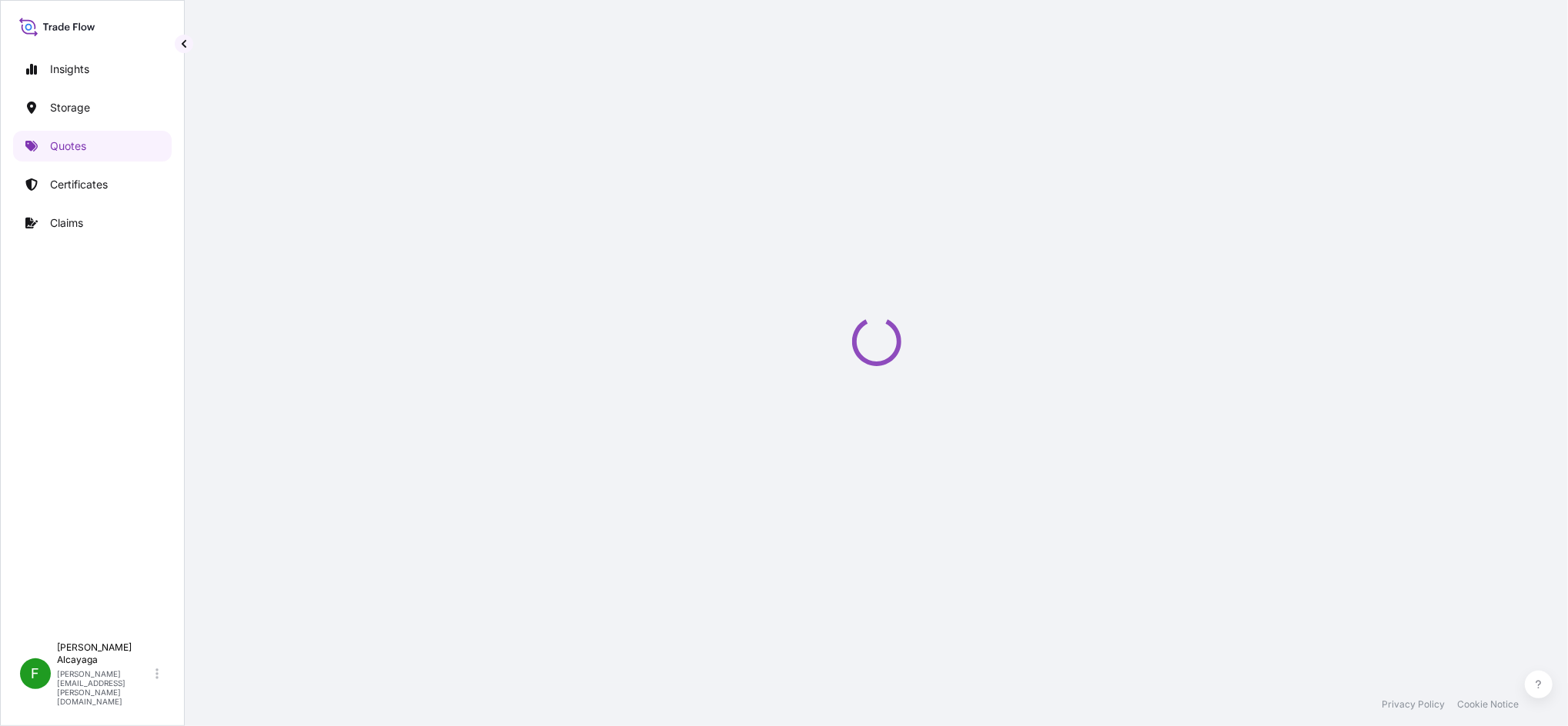
select select "Water"
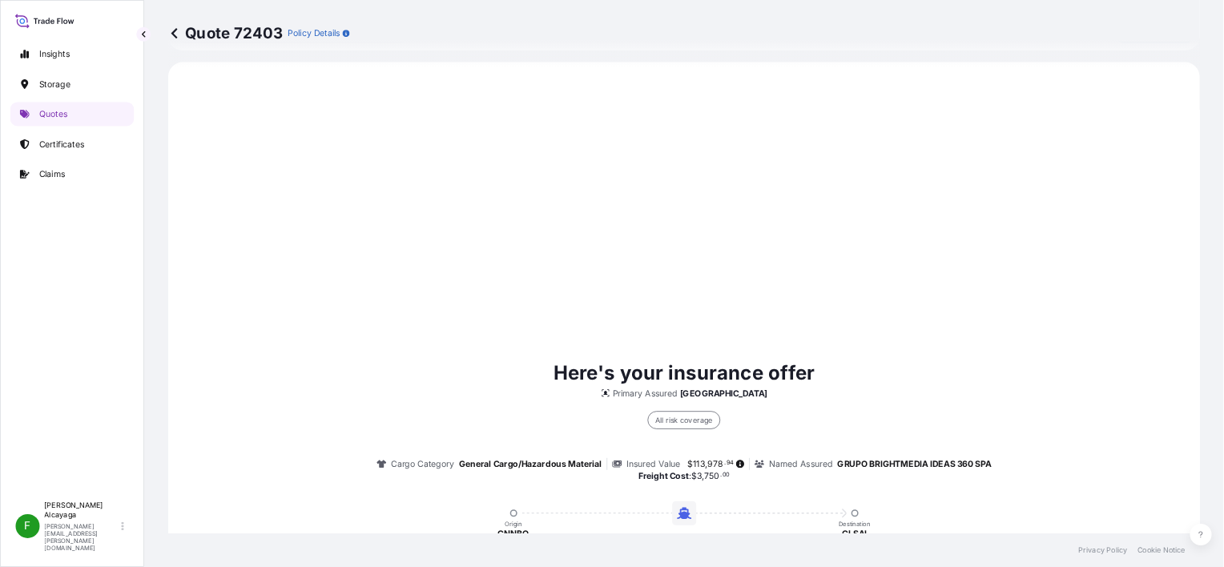
scroll to position [1087, 0]
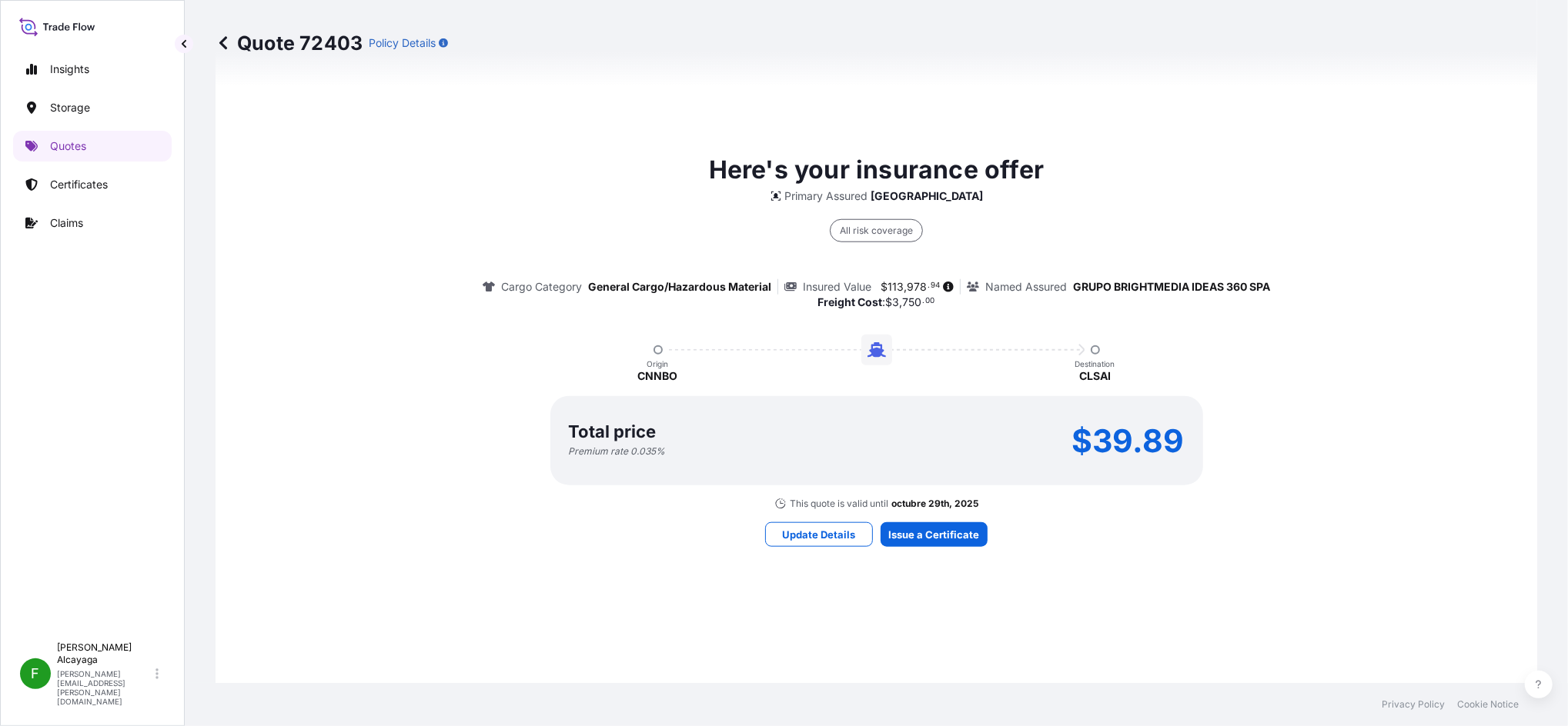
click at [888, 284] on span "113" at bounding box center [895, 286] width 16 height 11
drag, startPoint x: 881, startPoint y: 280, endPoint x: 919, endPoint y: 284, distance: 38.2
click at [919, 284] on span "$ 113 , 978 . 94" at bounding box center [910, 286] width 60 height 11
drag, startPoint x: 919, startPoint y: 284, endPoint x: 880, endPoint y: 278, distance: 39.5
click at [880, 281] on span "$ 113 , 978 . 94" at bounding box center [910, 286] width 60 height 11
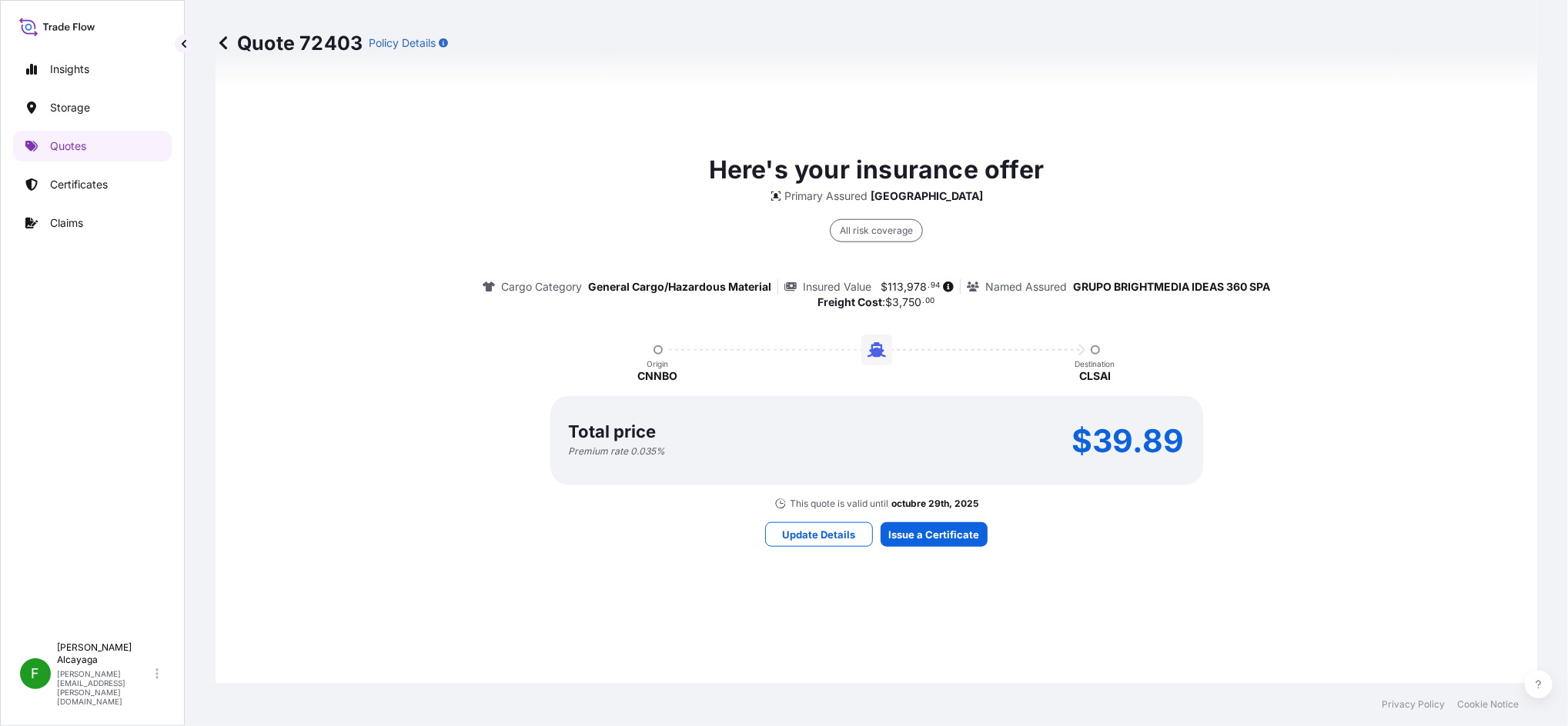
click at [907, 283] on span "978" at bounding box center [917, 286] width 20 height 11
click at [880, 288] on span "$" at bounding box center [883, 286] width 7 height 11
drag, startPoint x: 877, startPoint y: 284, endPoint x: 918, endPoint y: 280, distance: 41.2
click at [918, 281] on span "$ 113 , 978 . 94" at bounding box center [910, 286] width 60 height 11
copy span "113 , 978"
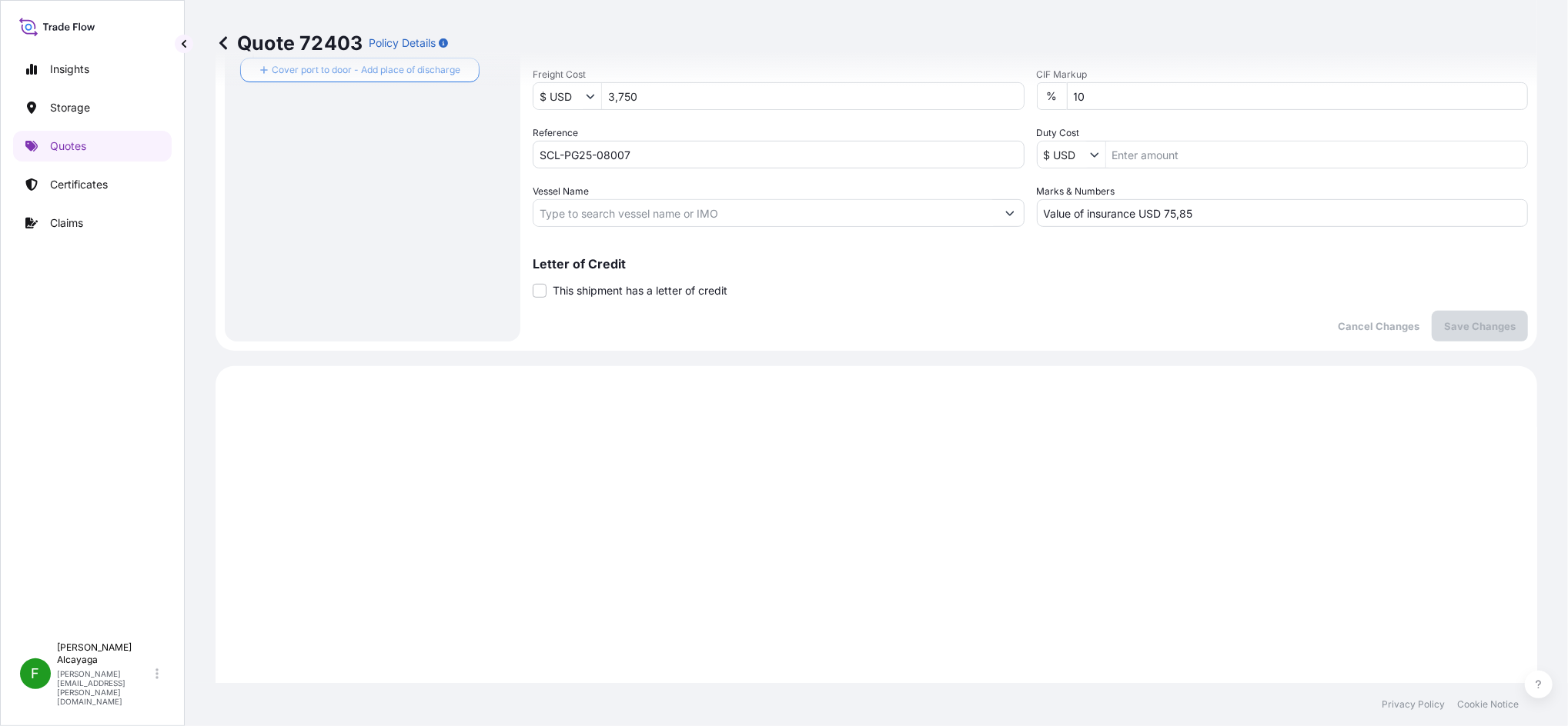
scroll to position [327, 0]
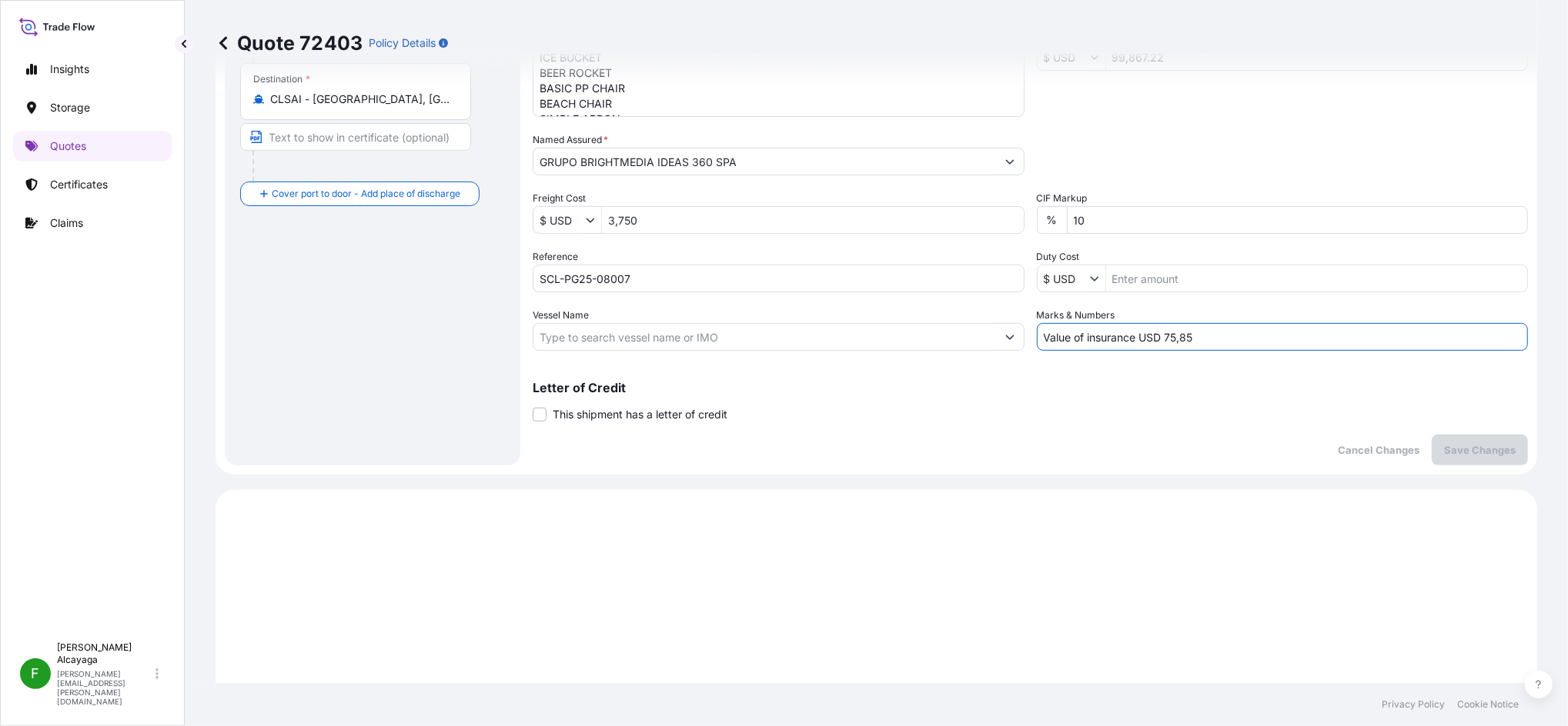
click at [1148, 333] on input "Value of insurance USD 75,85" at bounding box center [1283, 336] width 492 height 28
drag, startPoint x: 1197, startPoint y: 333, endPoint x: 1240, endPoint y: 341, distance: 43.7
click at [1175, 341] on input "Value of insurance USD 75,85" at bounding box center [1283, 336] width 492 height 28
paste input "227,95600"
type input "Value of insurance USD 227,95"
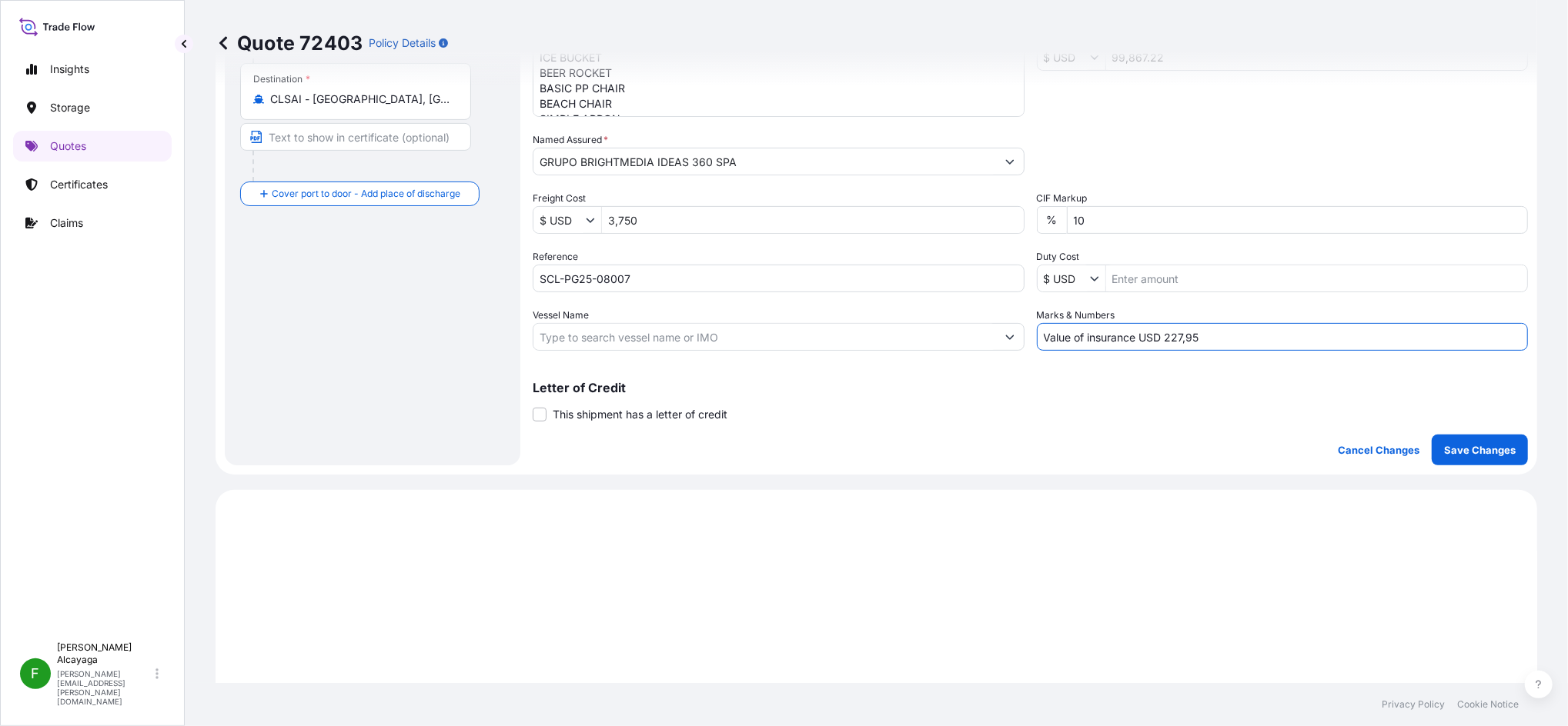
click at [1175, 428] on div "Coverage Type All risks Covers losses or damages due to any cause, except for t…" at bounding box center [1030, 117] width 995 height 696
click at [1175, 435] on button "Save Changes" at bounding box center [1480, 450] width 96 height 31
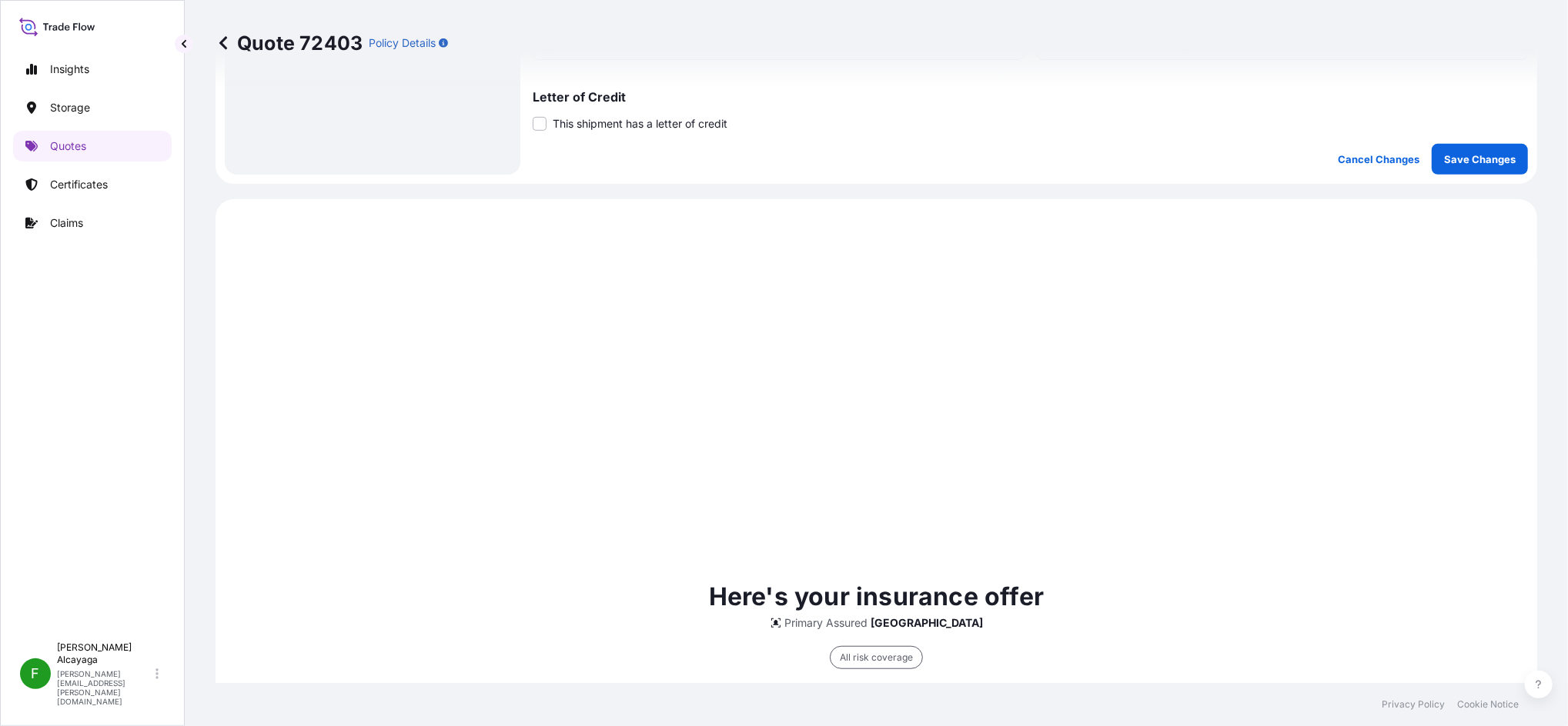
scroll to position [737, 0]
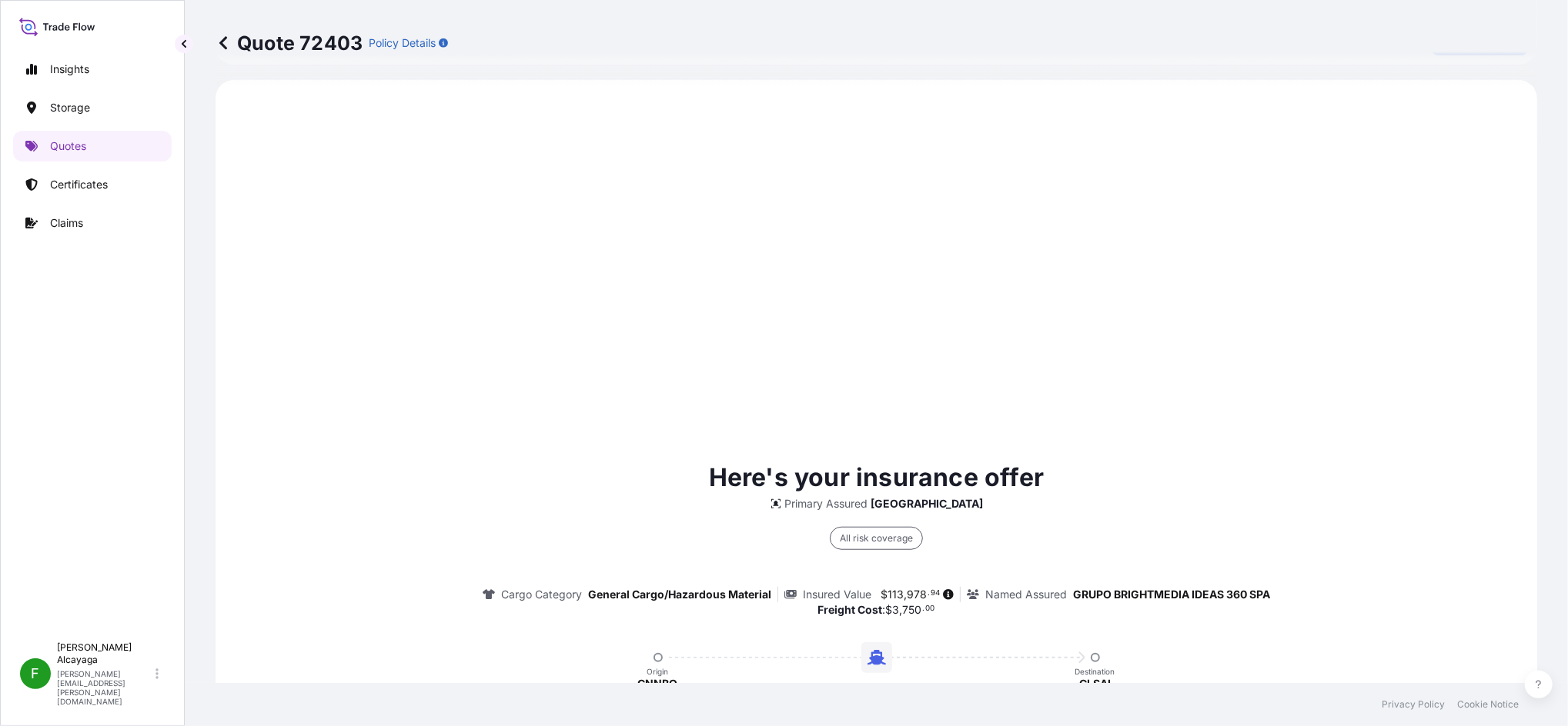
select select "Water"
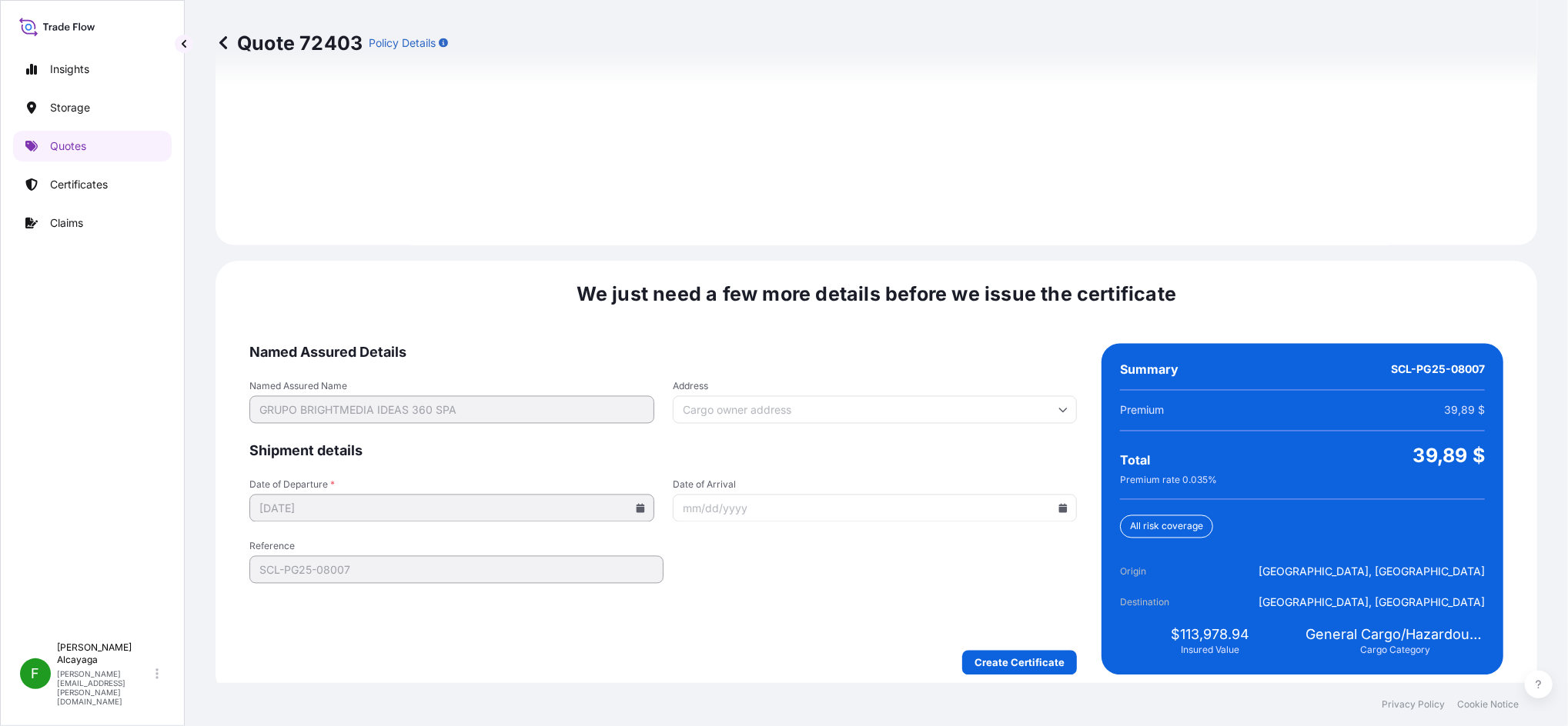
scroll to position [2185, 0]
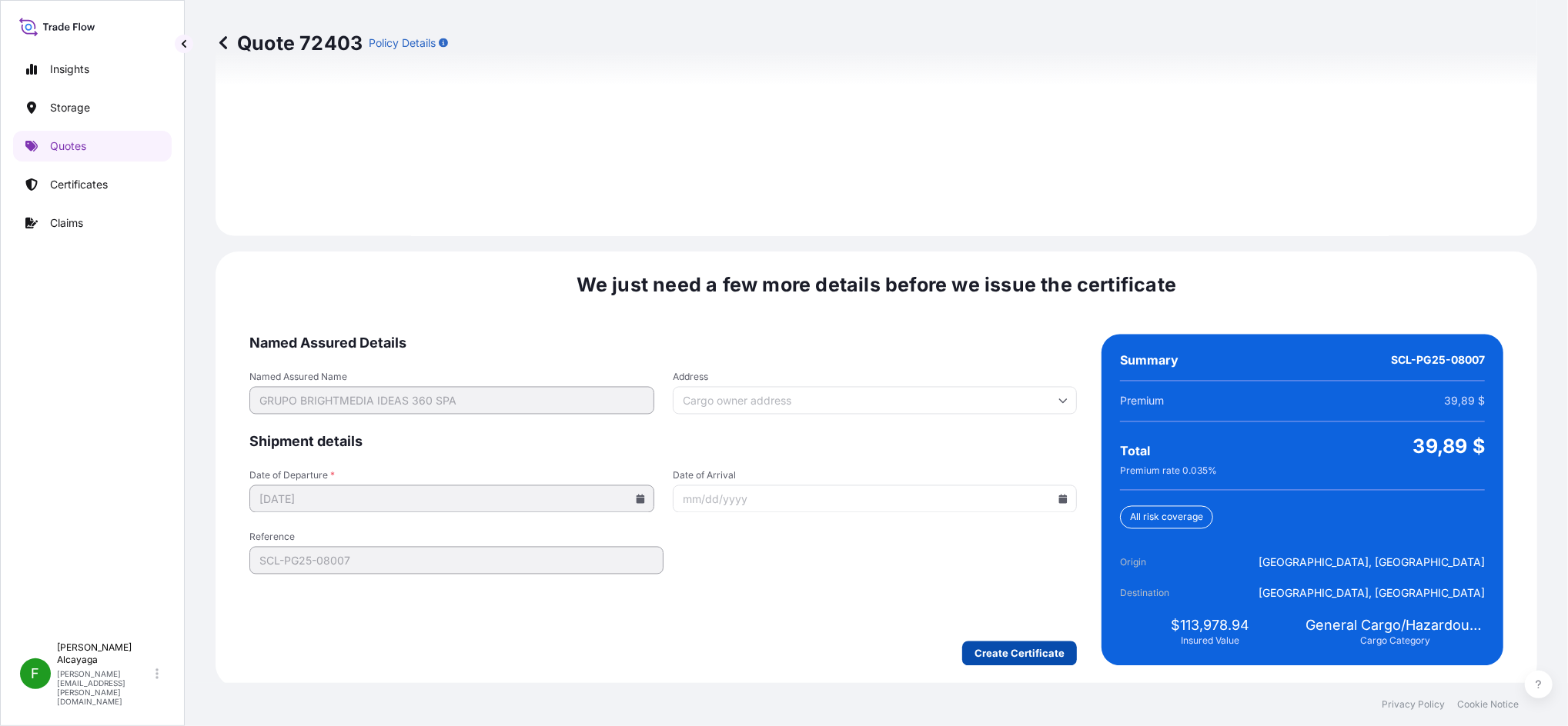
click at [1007, 544] on form "Named Assured Details Named Assured Name GRUPO BRIGHTMEDIA IDEAS 360 SPA Addres…" at bounding box center [663, 499] width 827 height 331
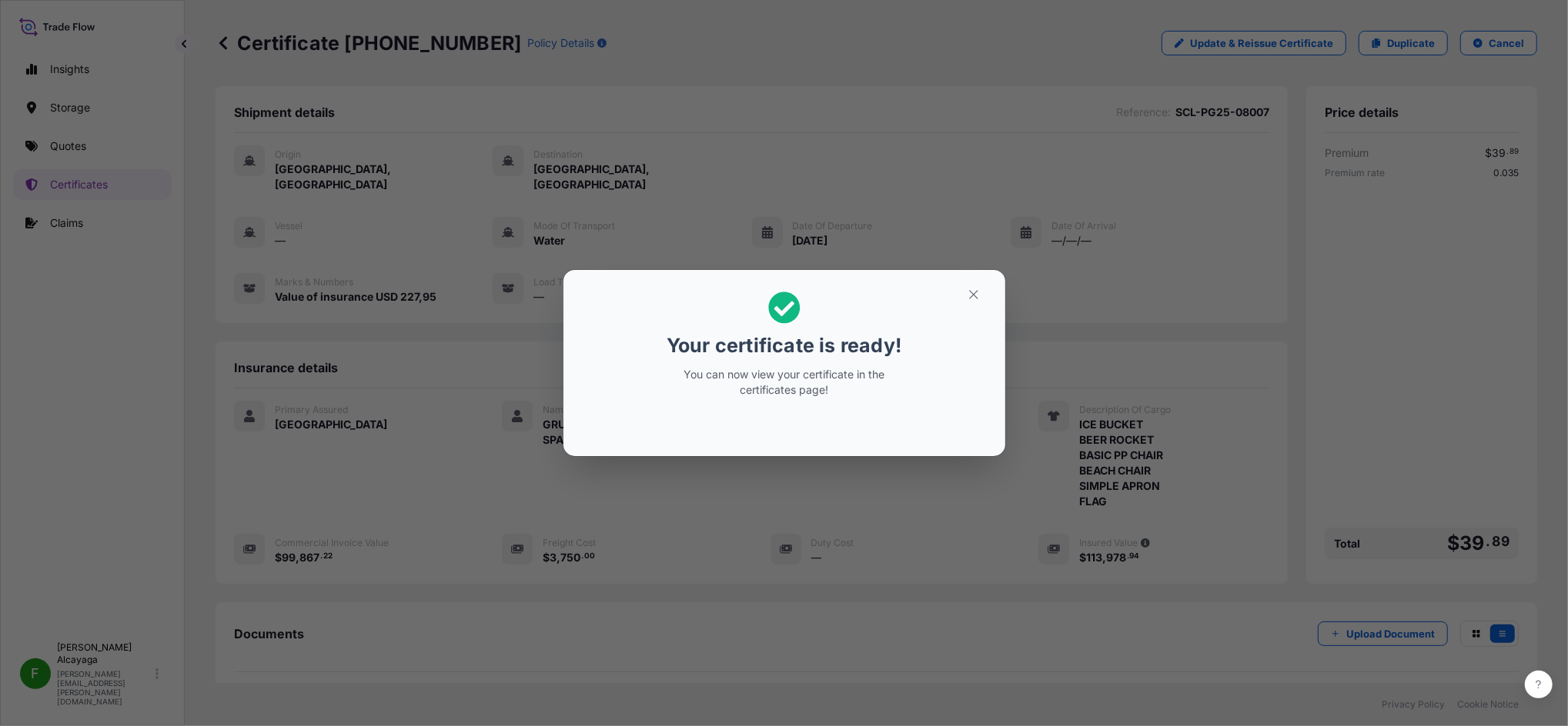
drag, startPoint x: 939, startPoint y: 306, endPoint x: 986, endPoint y: 296, distance: 48.1
click at [940, 305] on h2 "Your certificate is ready! You can now view your certificate in the certificate…" at bounding box center [784, 345] width 417 height 125
click at [990, 296] on button "button" at bounding box center [973, 295] width 38 height 25
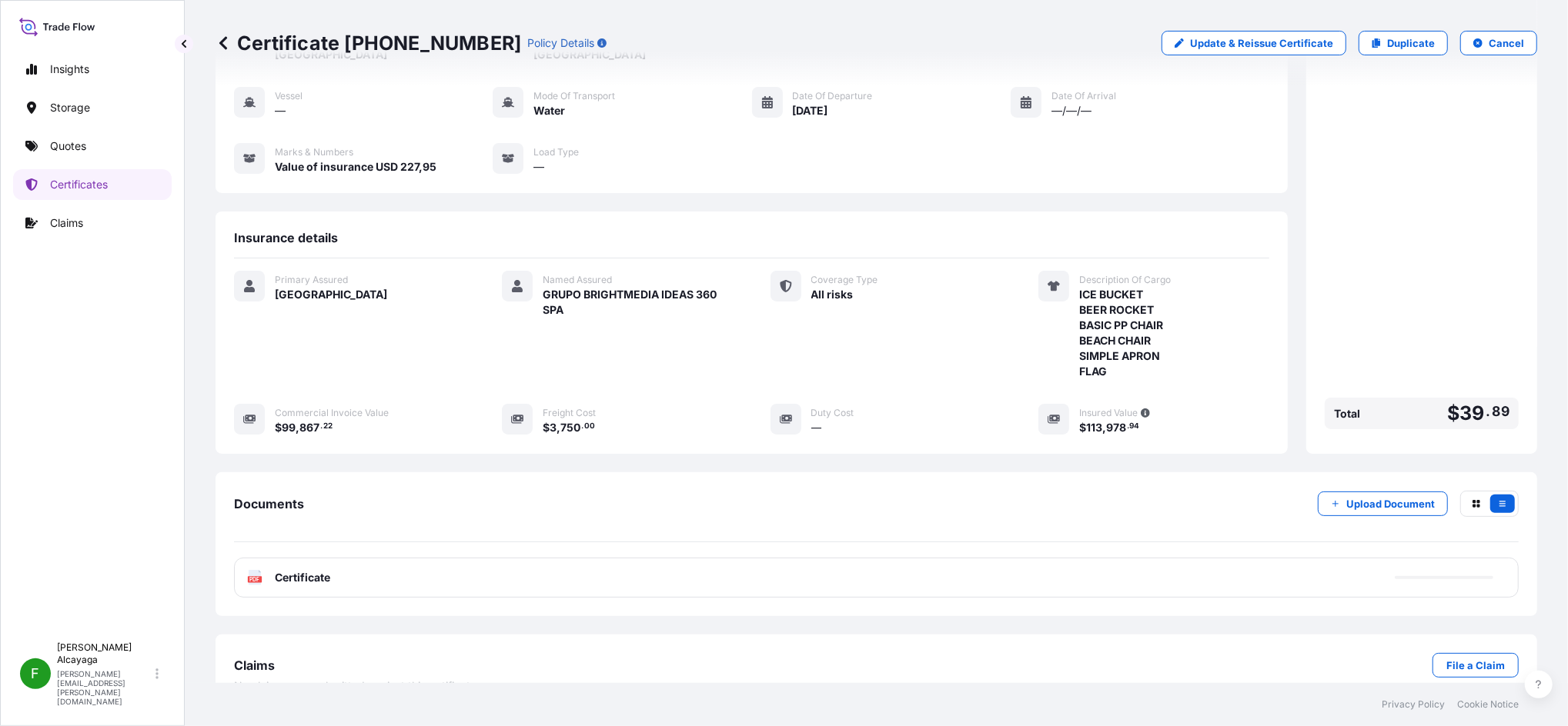
scroll to position [139, 0]
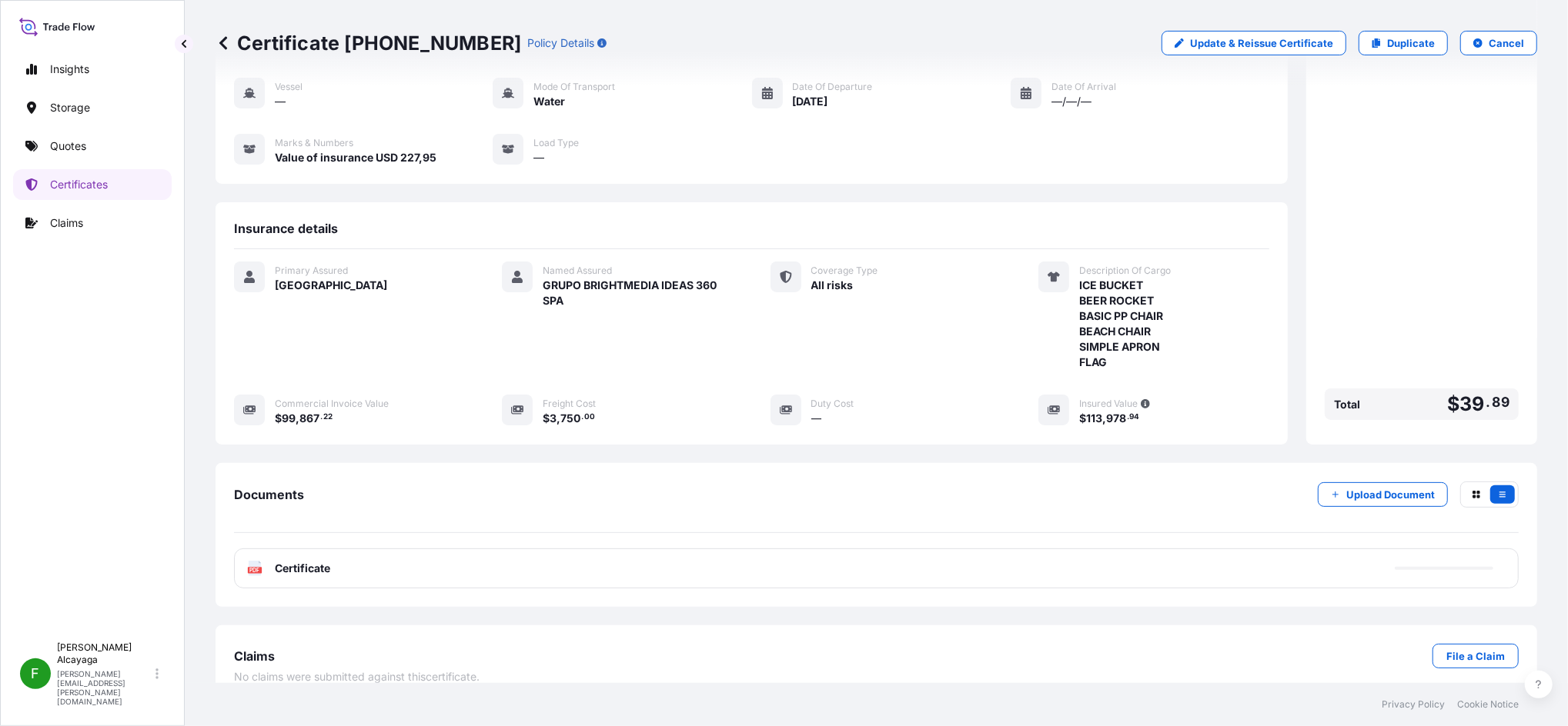
click at [370, 544] on div "PDF Certificate" at bounding box center [876, 569] width 1285 height 40
click at [354, 544] on div "PDF Certificate" at bounding box center [876, 569] width 1285 height 40
click at [282, 544] on span "Certificate" at bounding box center [303, 569] width 56 height 15
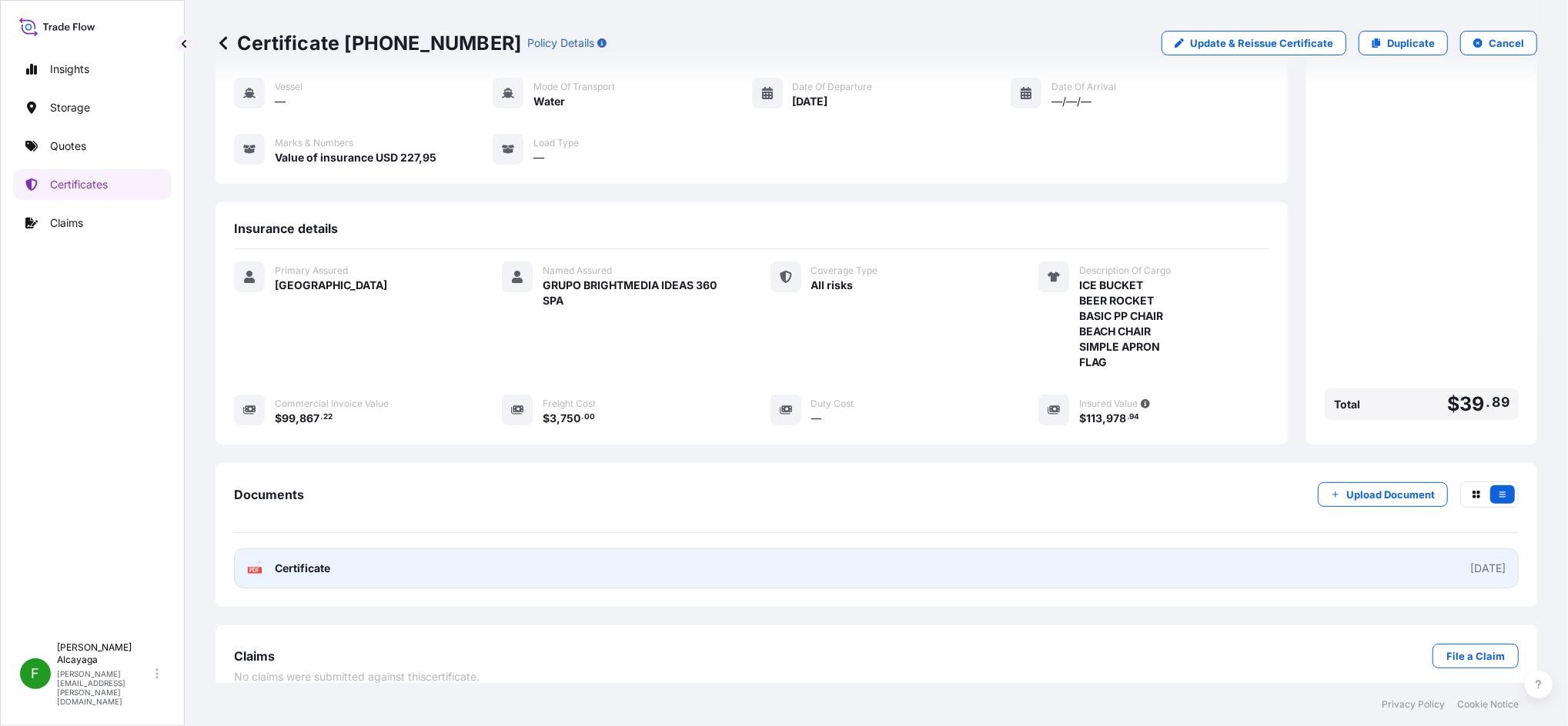
click at [386, 544] on link "PDF Certificate [DATE]" at bounding box center [876, 569] width 1285 height 40
